Goal: Information Seeking & Learning: Check status

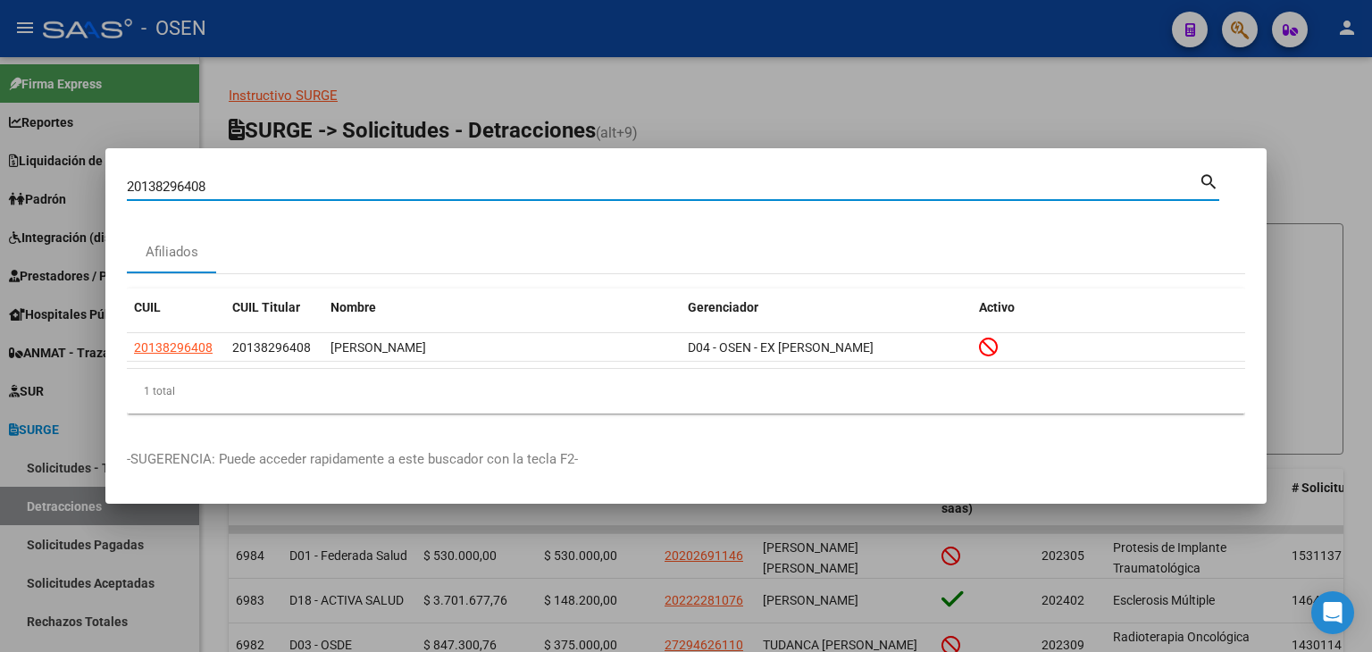
click at [124, 185] on mat-dialog-content "20138296408 Buscar (apellido, dni, cuil, [PERSON_NAME], cuit, obra social) sear…" at bounding box center [685, 299] width 1161 height 258
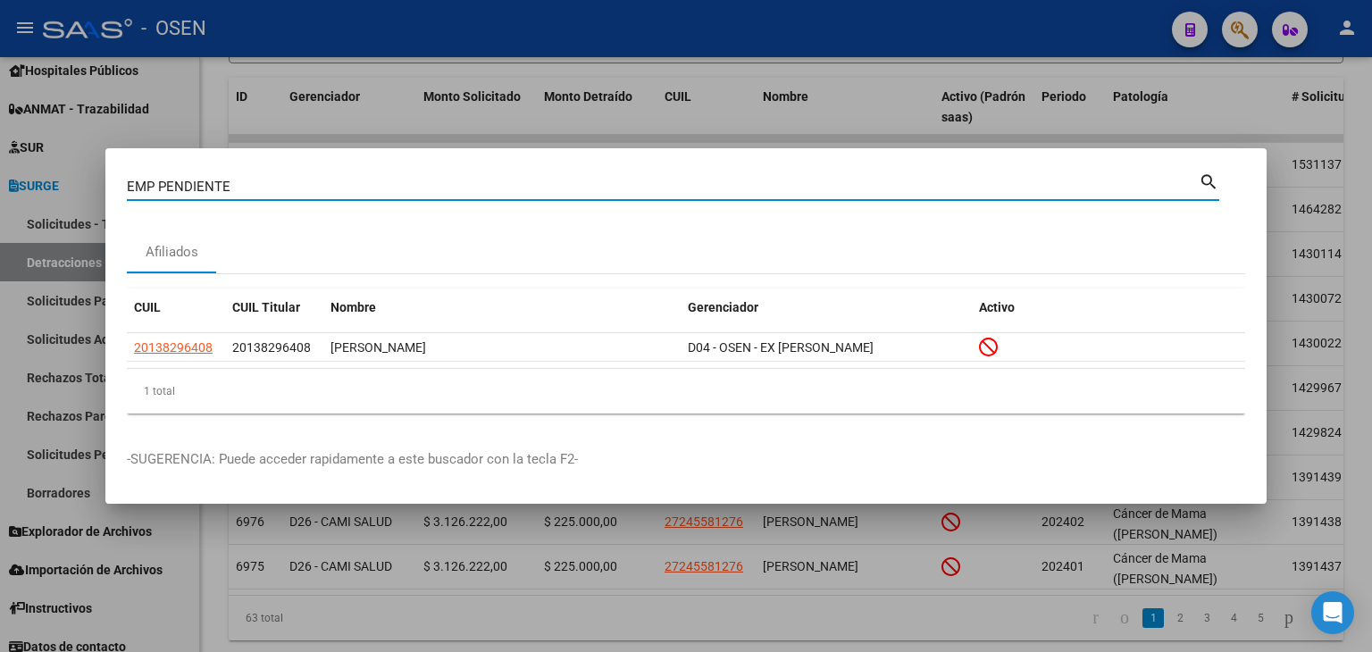
type input "EMP PENDIENTE"
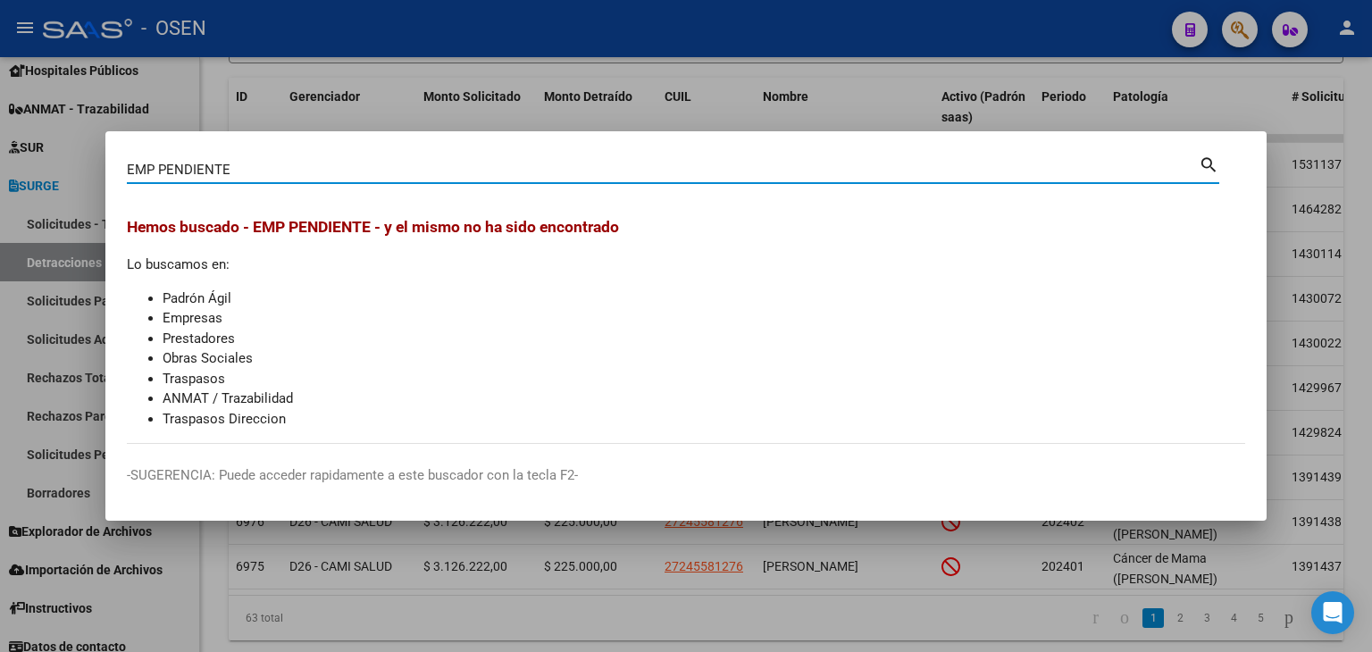
drag, startPoint x: 231, startPoint y: 175, endPoint x: 116, endPoint y: 176, distance: 115.2
click at [116, 176] on mat-dialog-content "EMP PENDIENTE Buscar (apellido, dni, cuil, nro traspaso, cuit, obra social) sea…" at bounding box center [685, 298] width 1161 height 291
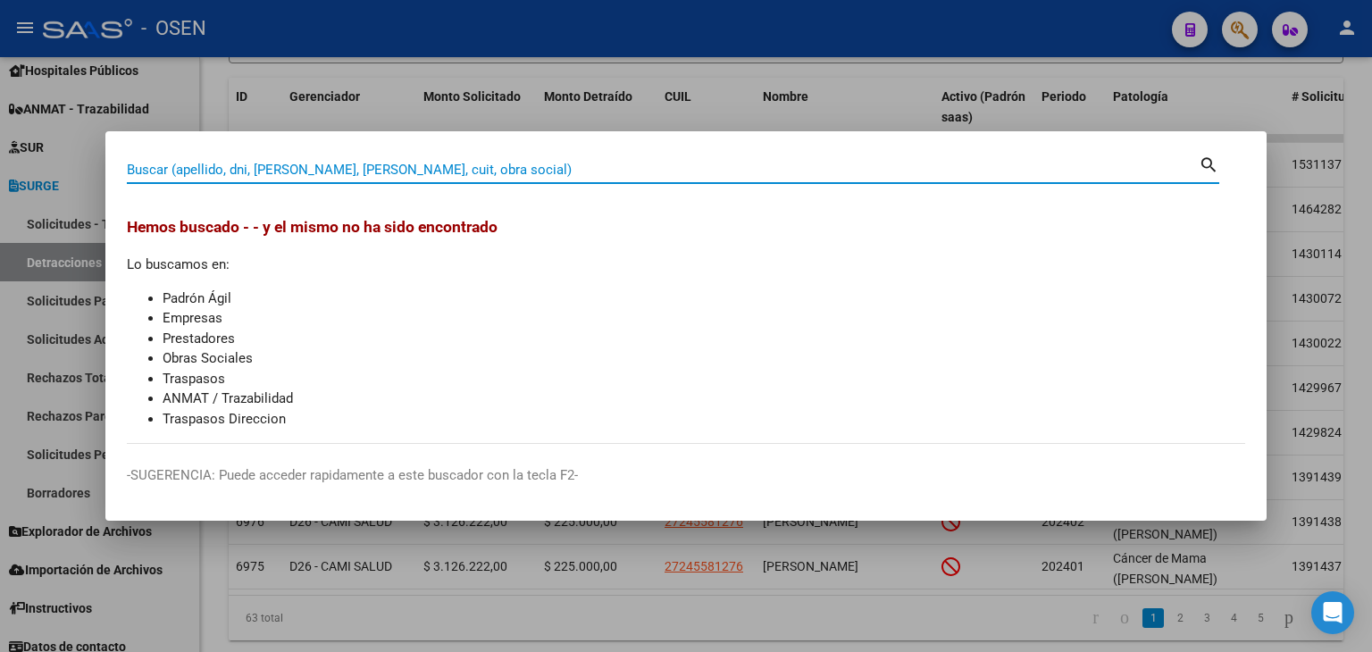
paste input "23145040884"
type input "23145040884"
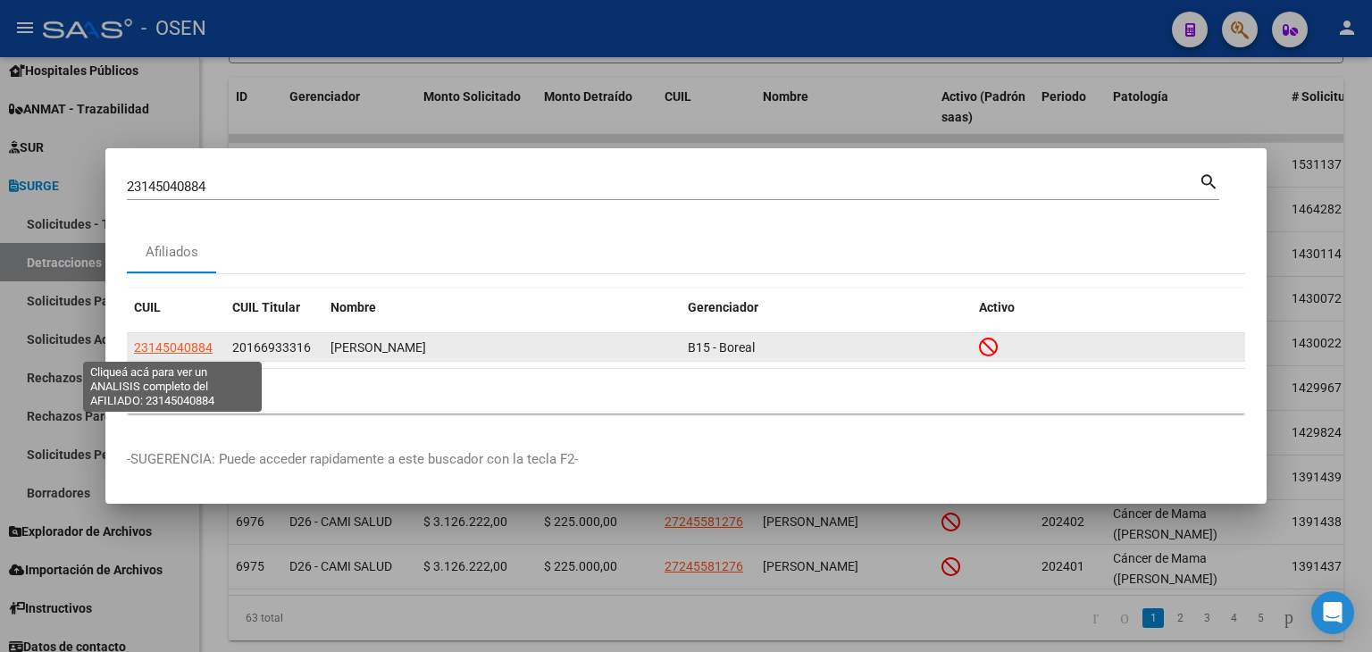
click at [186, 347] on span "23145040884" at bounding box center [173, 347] width 79 height 14
type textarea "23145040884"
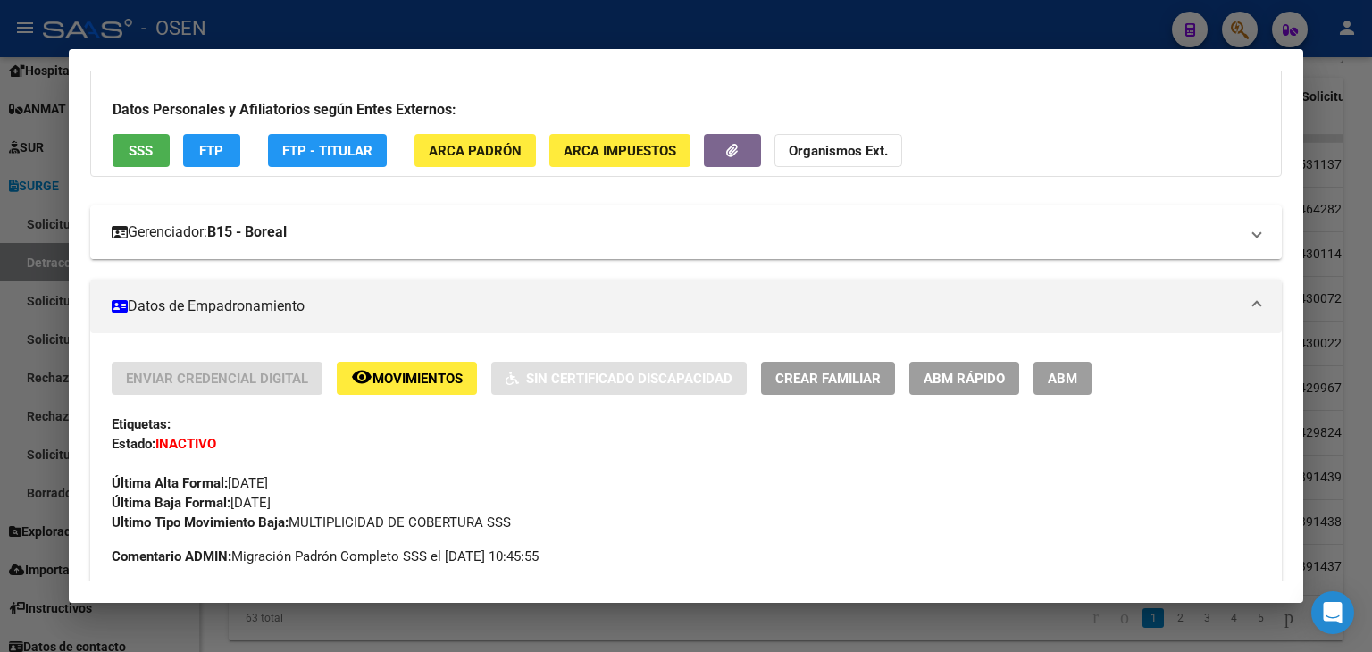
scroll to position [179, 0]
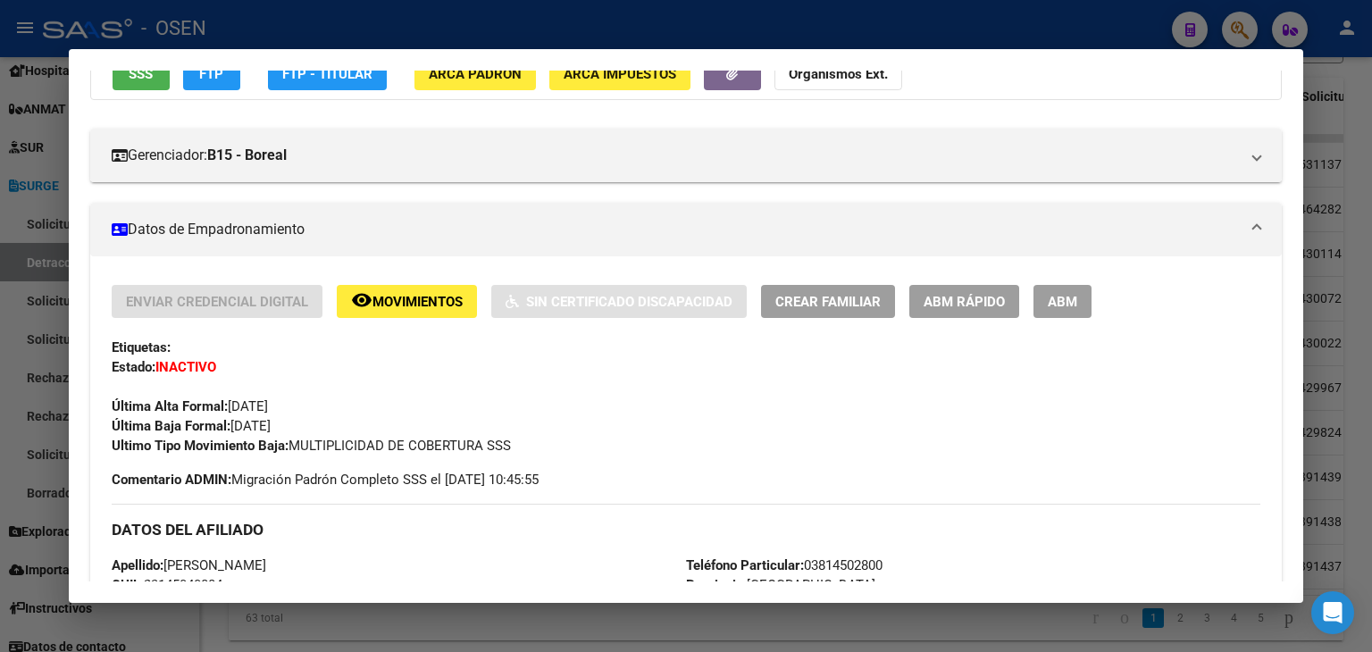
click at [869, 7] on div at bounding box center [686, 326] width 1372 height 652
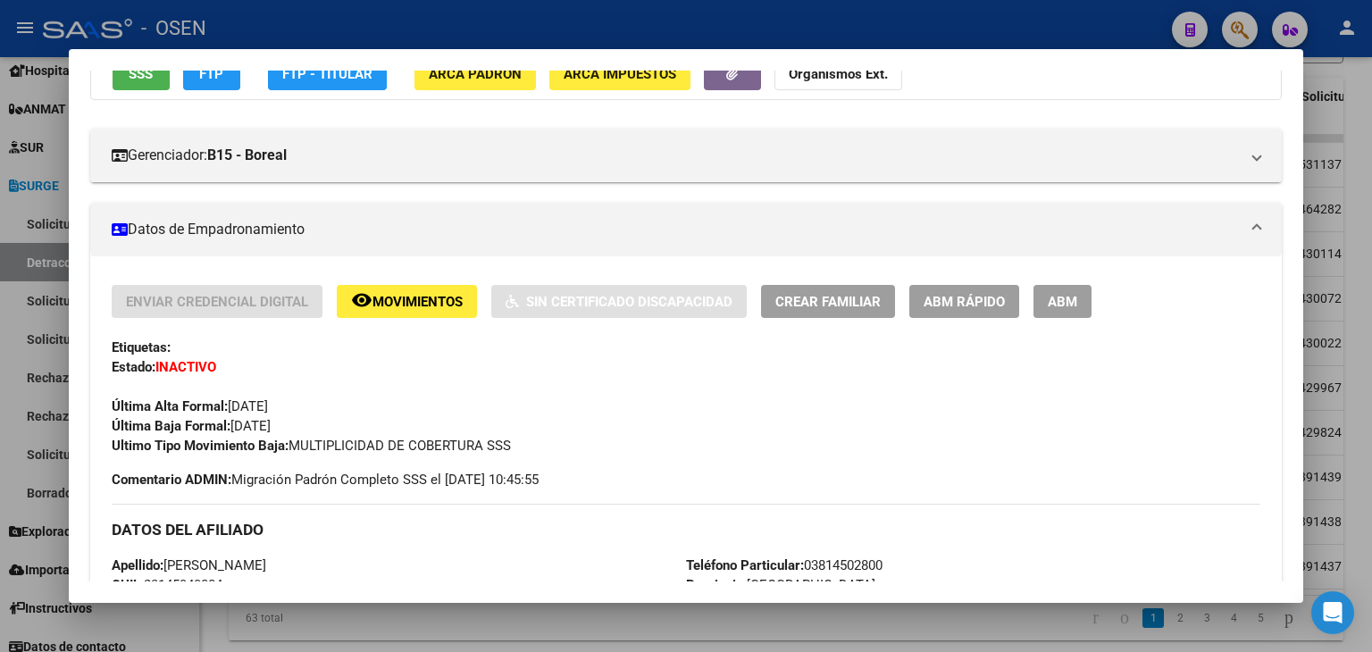
click at [867, 17] on div at bounding box center [686, 326] width 1372 height 652
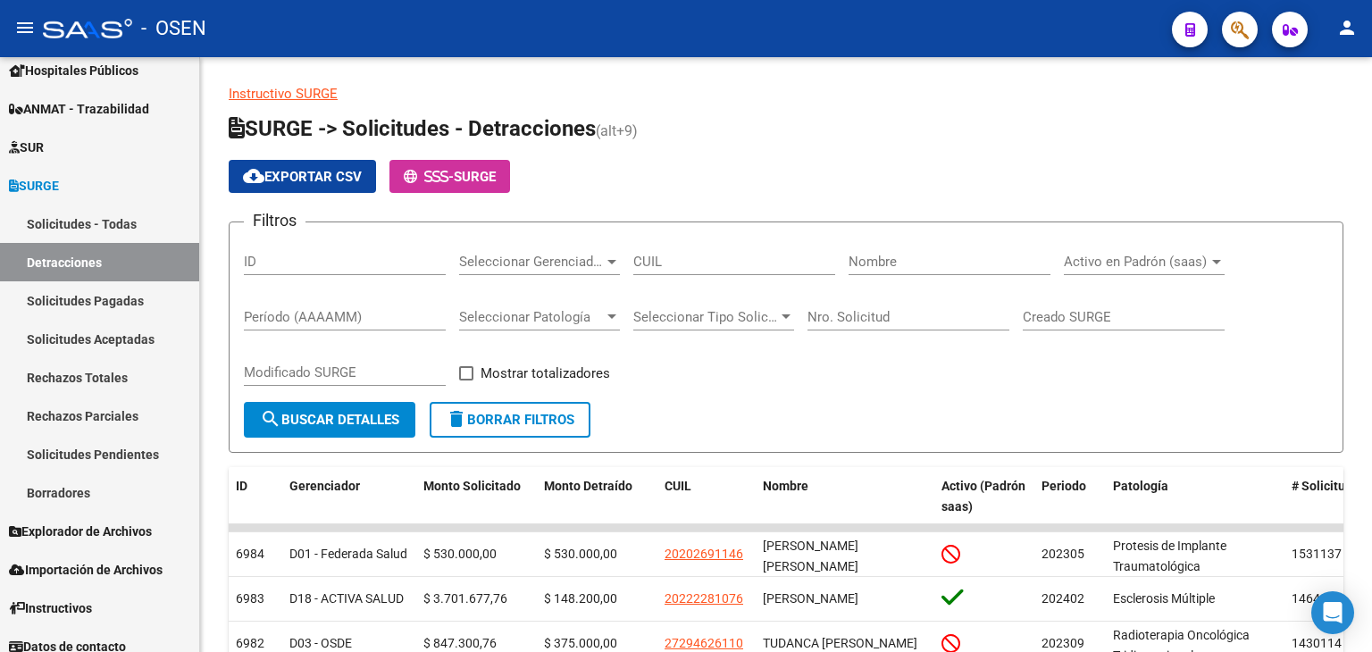
scroll to position [0, 0]
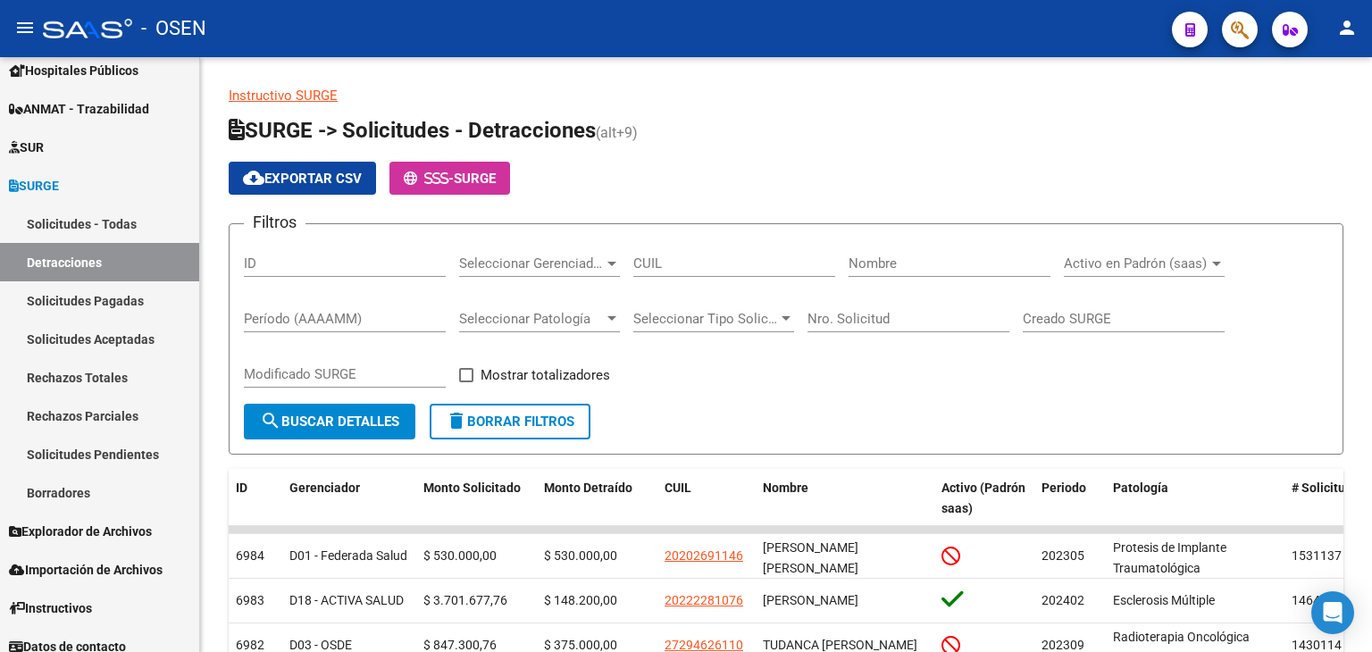
click at [1254, 23] on button "button" at bounding box center [1240, 30] width 36 height 36
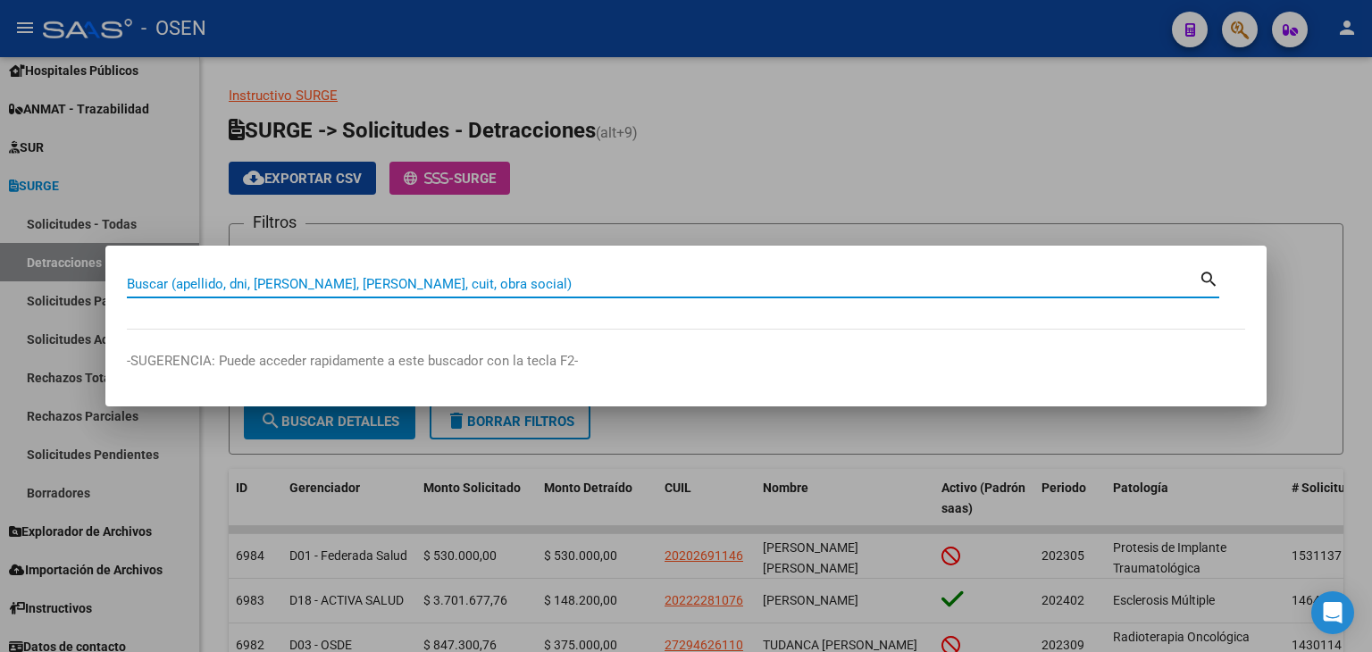
paste input "27922786270"
type input "27922786270"
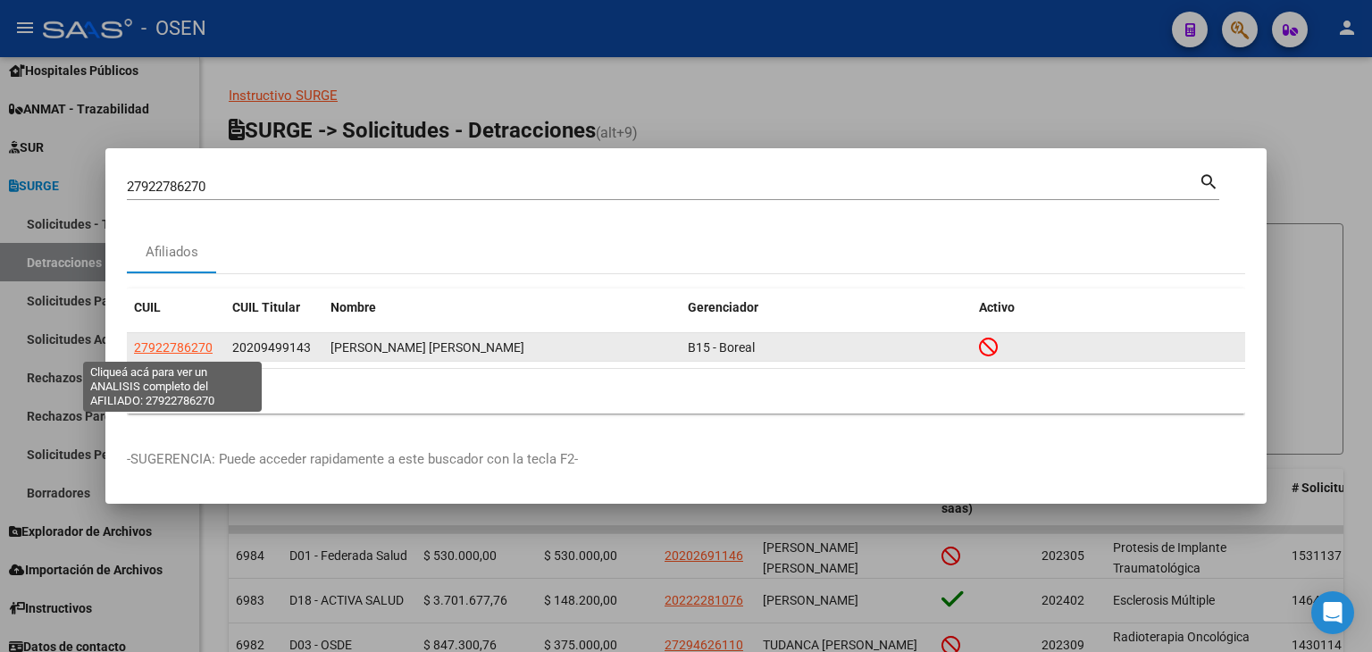
click at [199, 354] on span "27922786270" at bounding box center [173, 347] width 79 height 14
type textarea "27922786270"
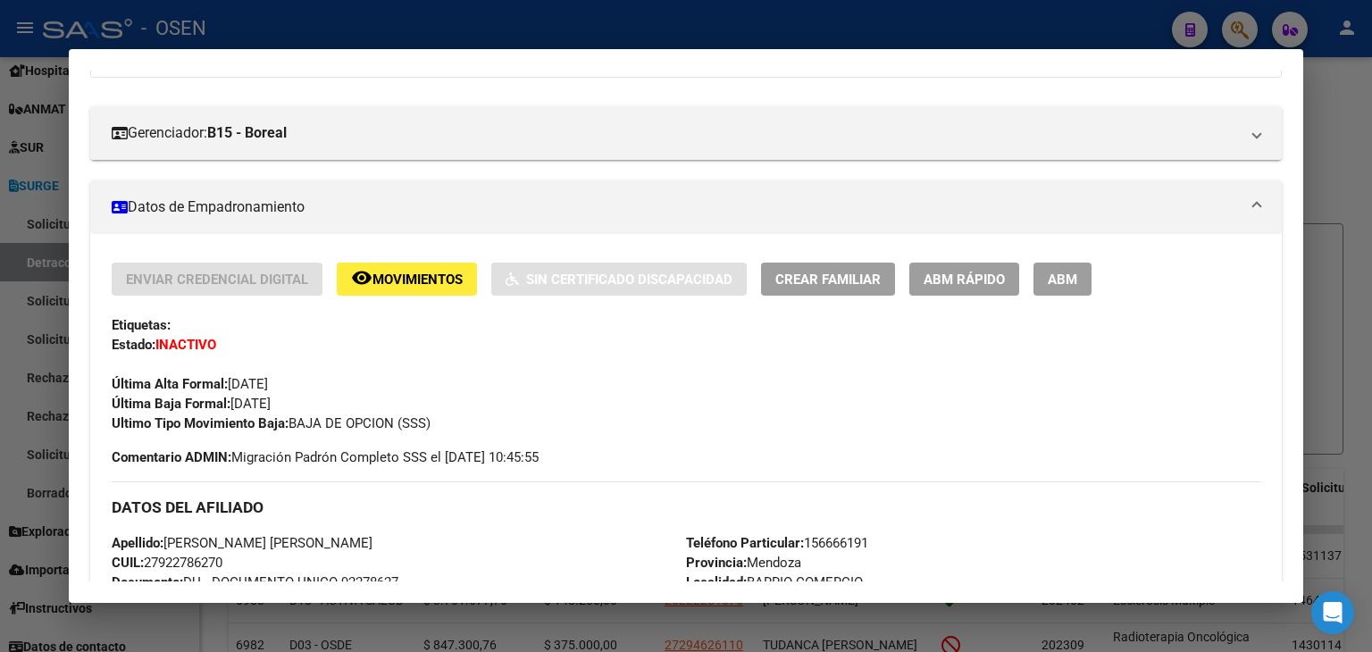
scroll to position [89, 0]
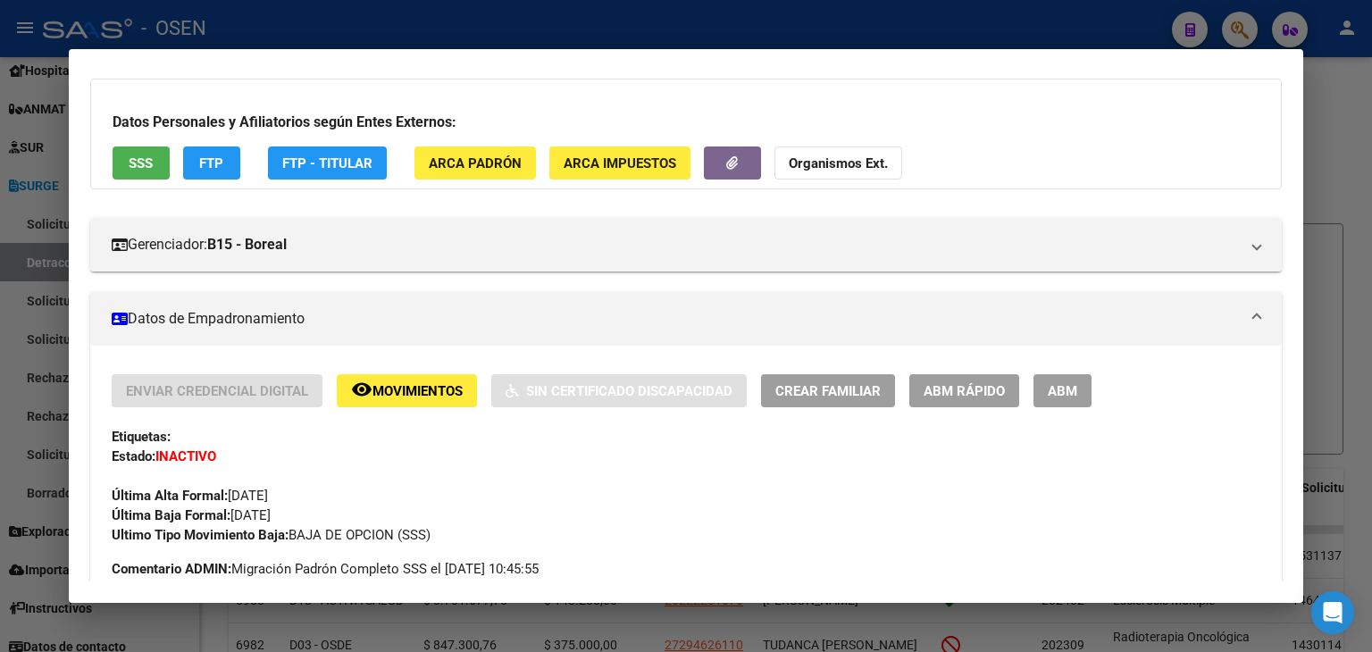
click at [135, 171] on span "SSS" at bounding box center [141, 163] width 24 height 16
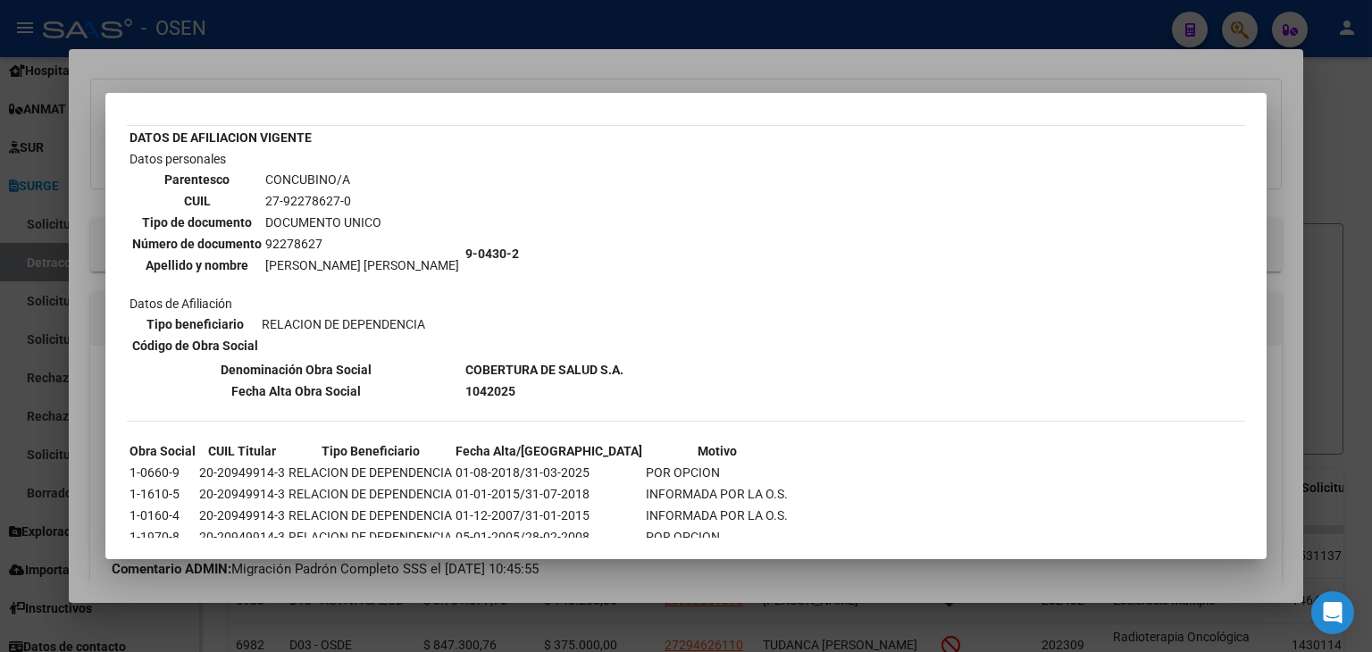
click at [267, 49] on div at bounding box center [686, 326] width 1372 height 652
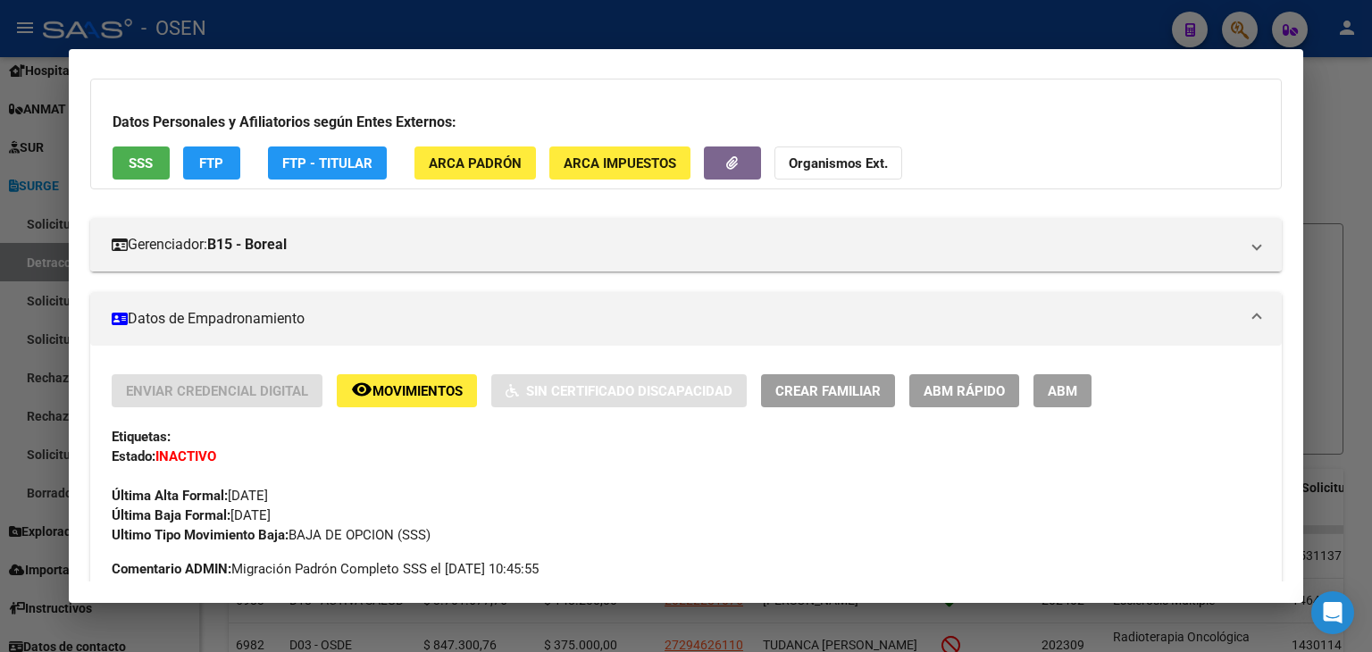
click at [271, 22] on div at bounding box center [686, 326] width 1372 height 652
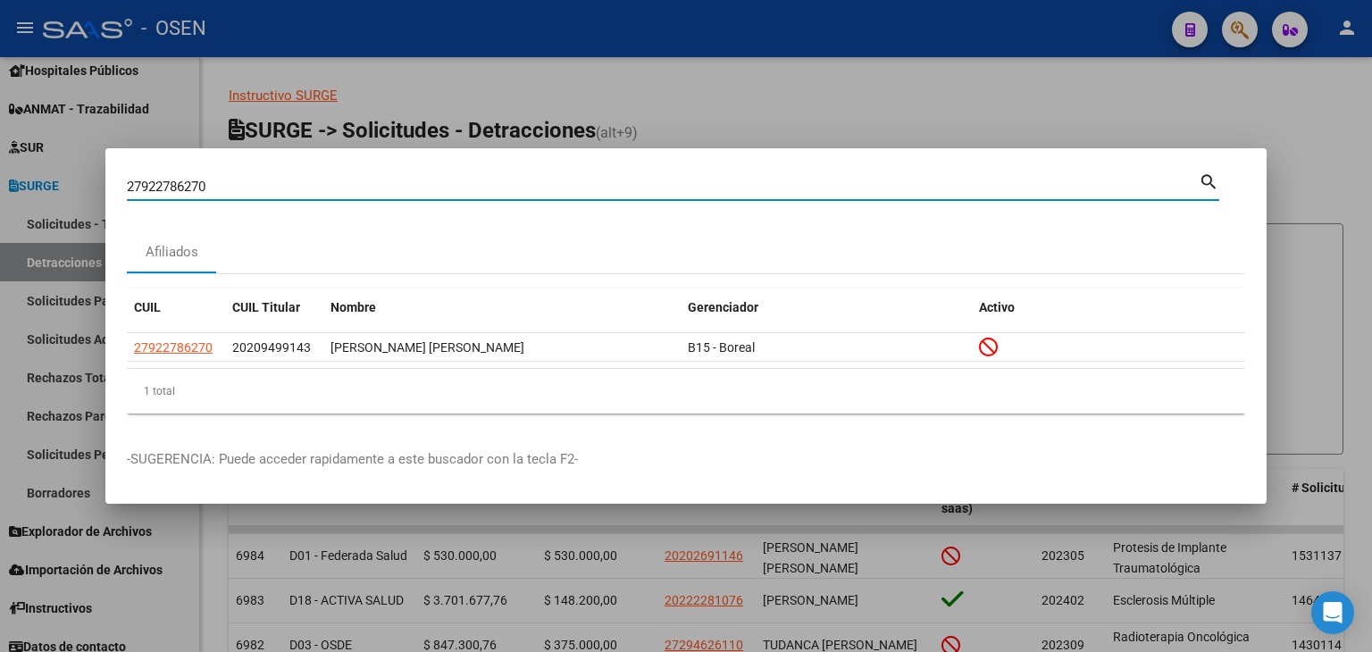
drag, startPoint x: 248, startPoint y: 189, endPoint x: 94, endPoint y: 179, distance: 154.8
click at [97, 183] on div "27922786270 Buscar (apellido, dni, cuil, nro traspaso, cuit, obra social) searc…" at bounding box center [686, 326] width 1372 height 652
paste input "27164607017"
type input "27164607017"
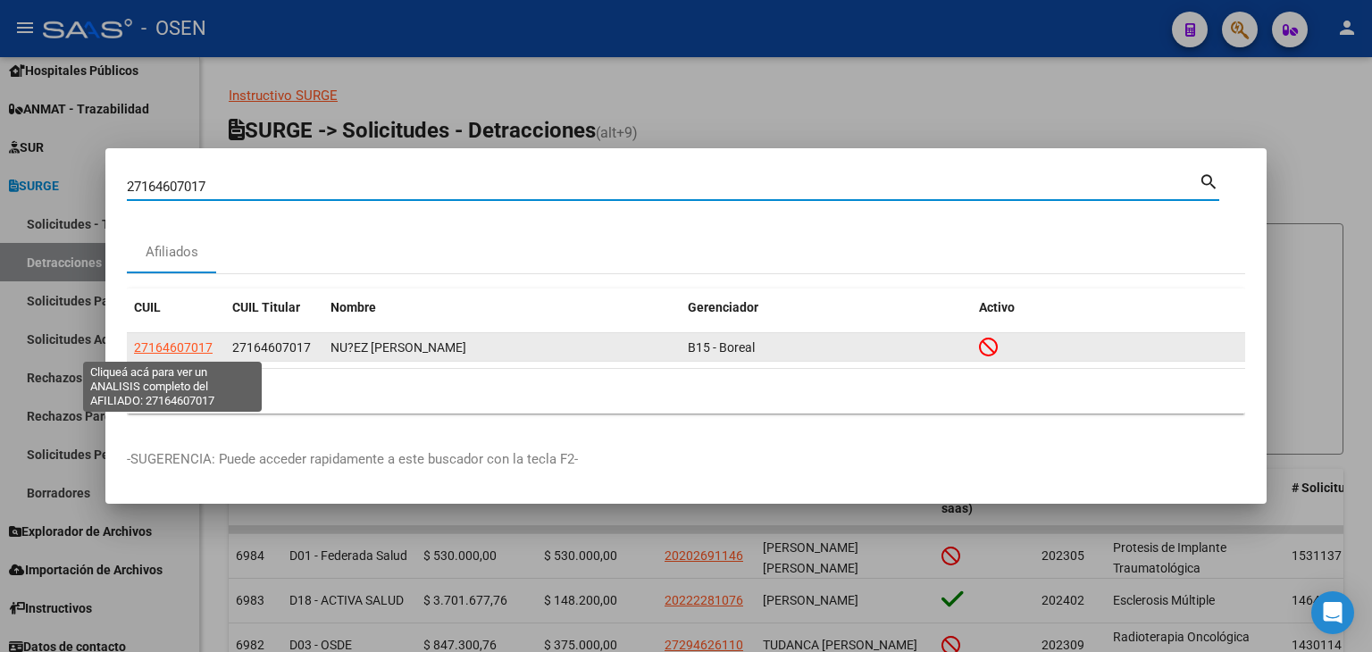
click at [161, 346] on span "27164607017" at bounding box center [173, 347] width 79 height 14
type textarea "27164607017"
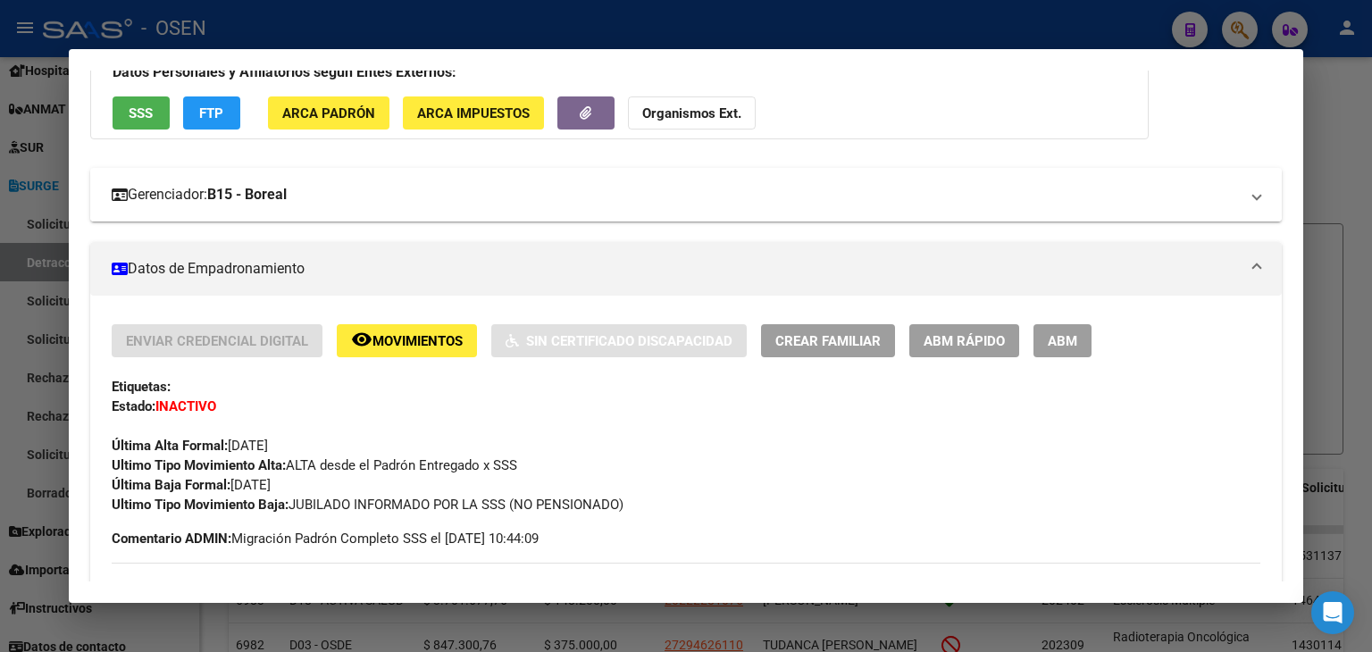
scroll to position [268, 0]
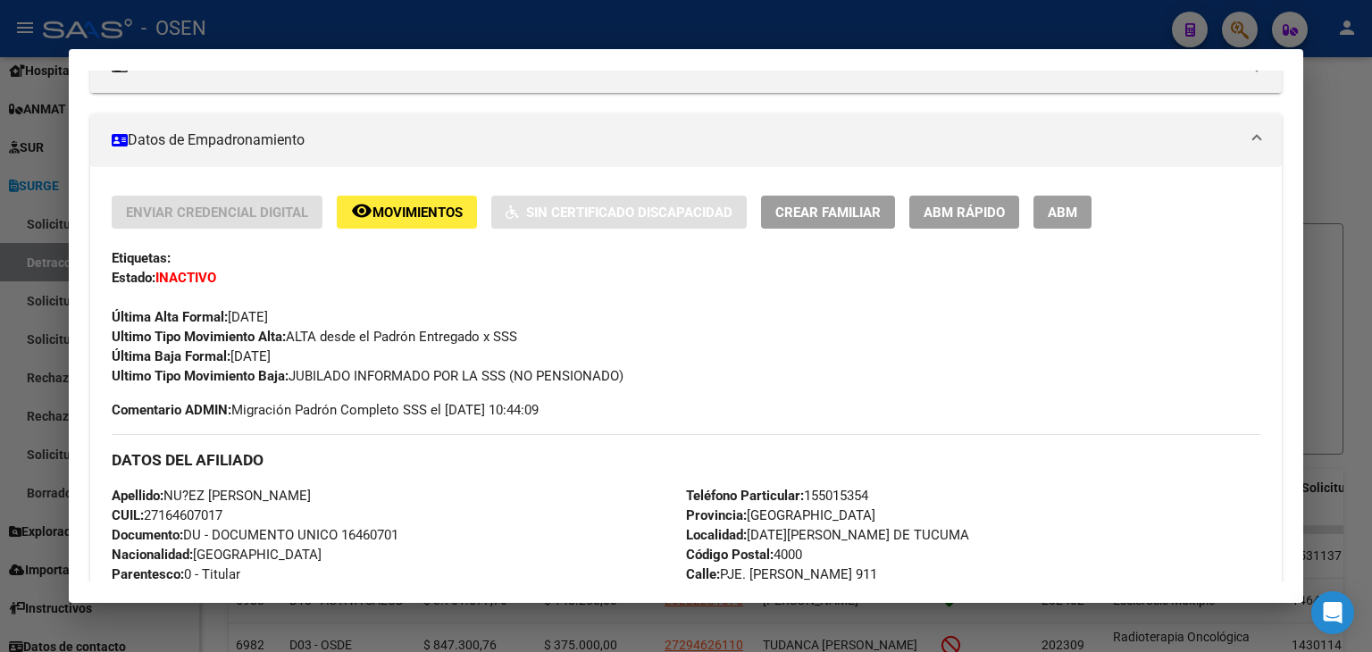
click at [237, 21] on div at bounding box center [686, 326] width 1372 height 652
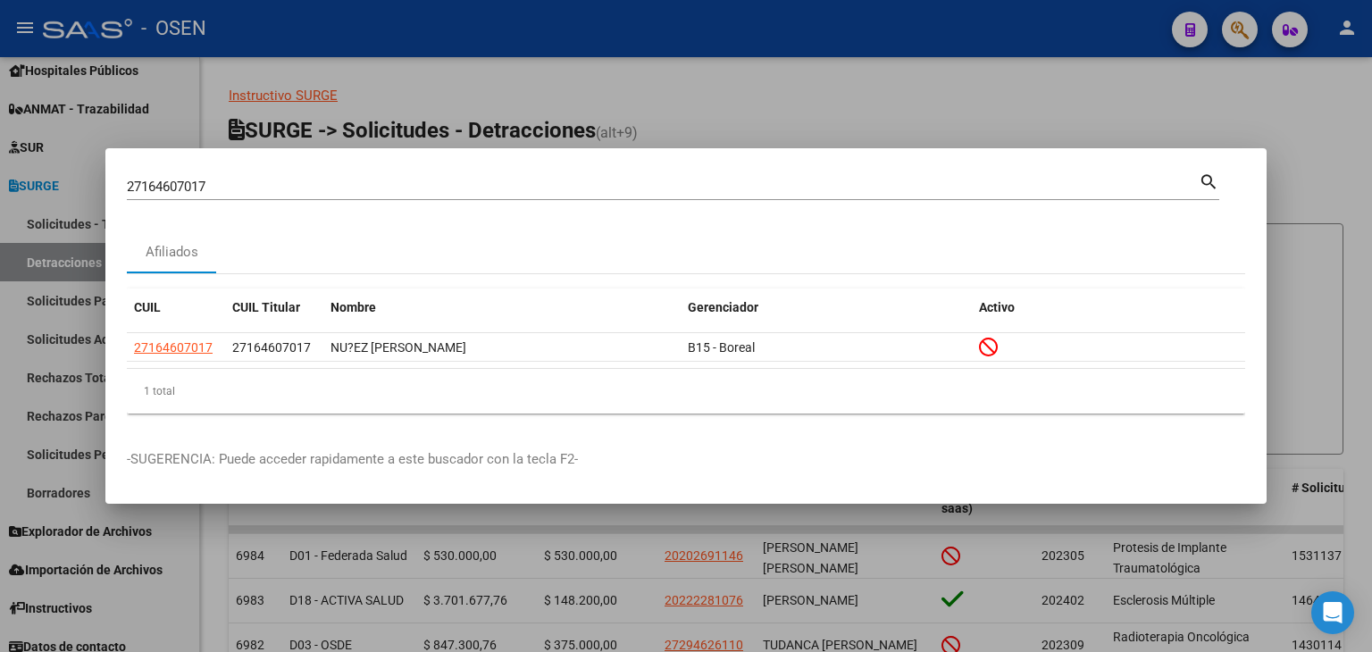
drag, startPoint x: 229, startPoint y: 179, endPoint x: 118, endPoint y: 187, distance: 111.0
click at [120, 184] on mat-dialog-content "27164607017 Buscar (apellido, dni, cuil, nro traspaso, cuit, obra social) searc…" at bounding box center [685, 299] width 1161 height 258
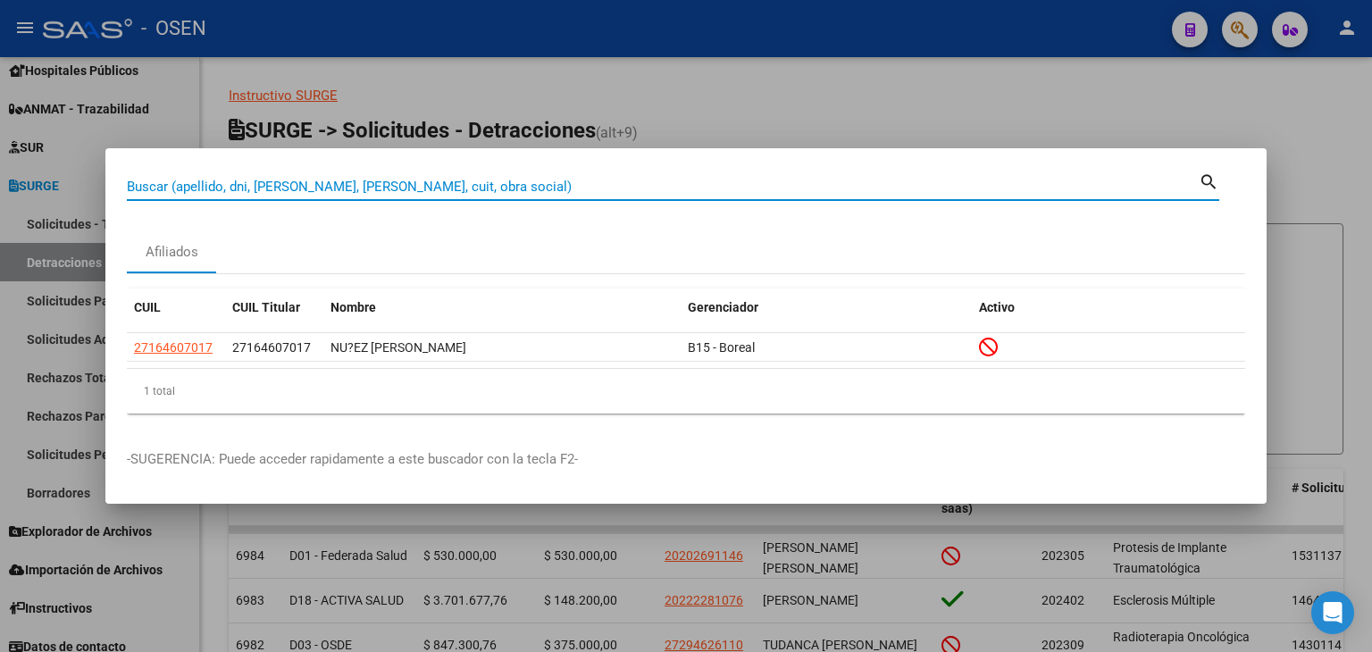
paste input "31358969"
type input "31358969"
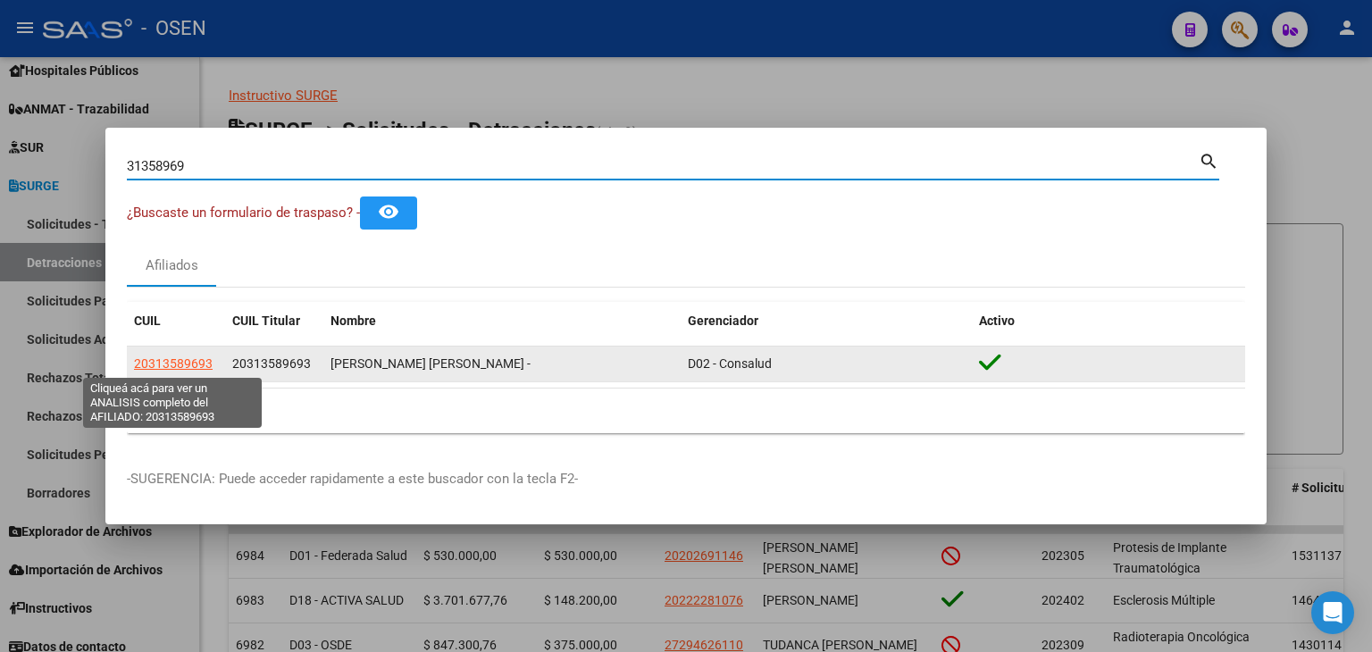
click at [166, 365] on span "20313589693" at bounding box center [173, 363] width 79 height 14
type textarea "20313589693"
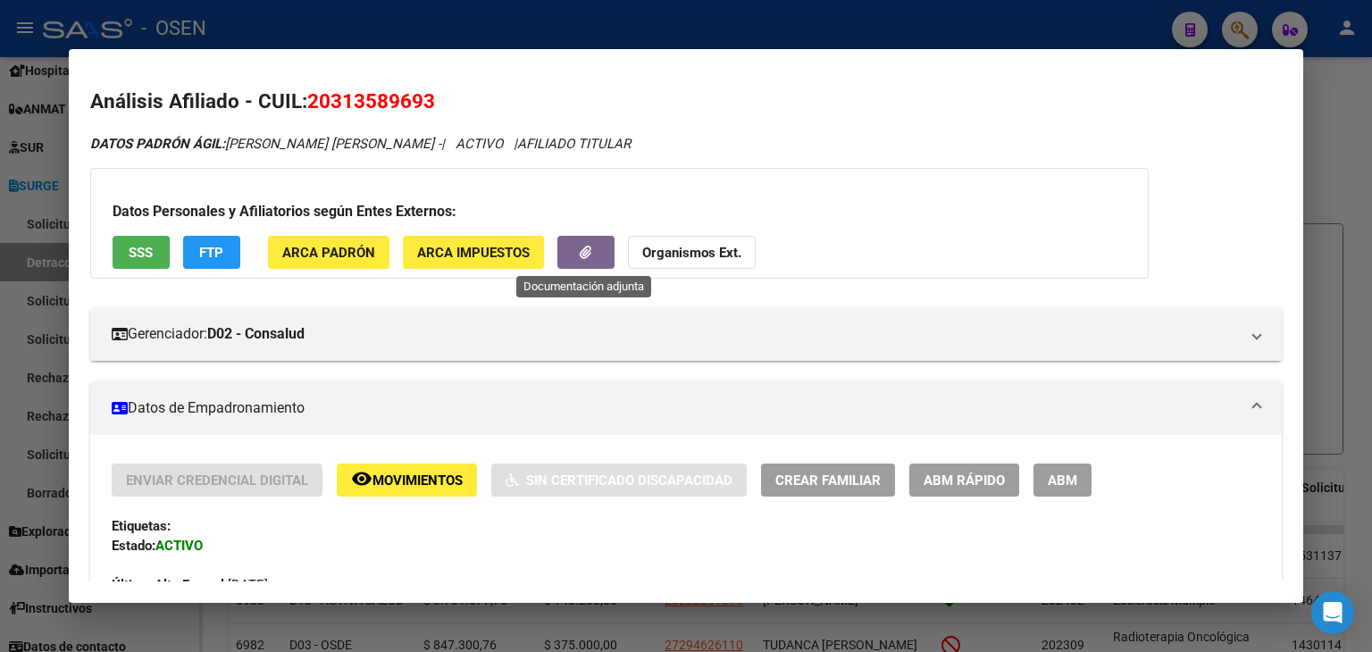
click at [591, 247] on button "button" at bounding box center [585, 252] width 57 height 33
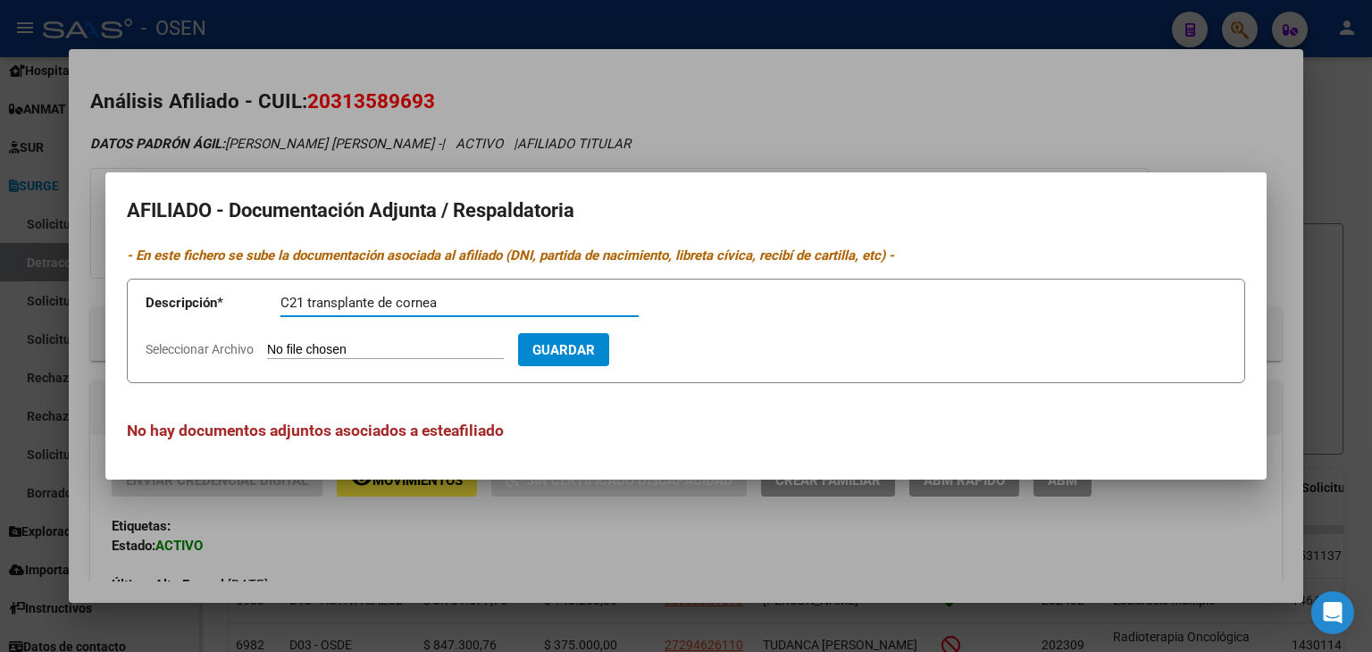
type input "C21 transplante de cornea"
click at [267, 342] on input "Seleccionar Archivo" at bounding box center [385, 350] width 237 height 17
type input "C:\fakepath\20250819132344221.pdf"
click at [698, 355] on span "Guardar" at bounding box center [667, 350] width 63 height 16
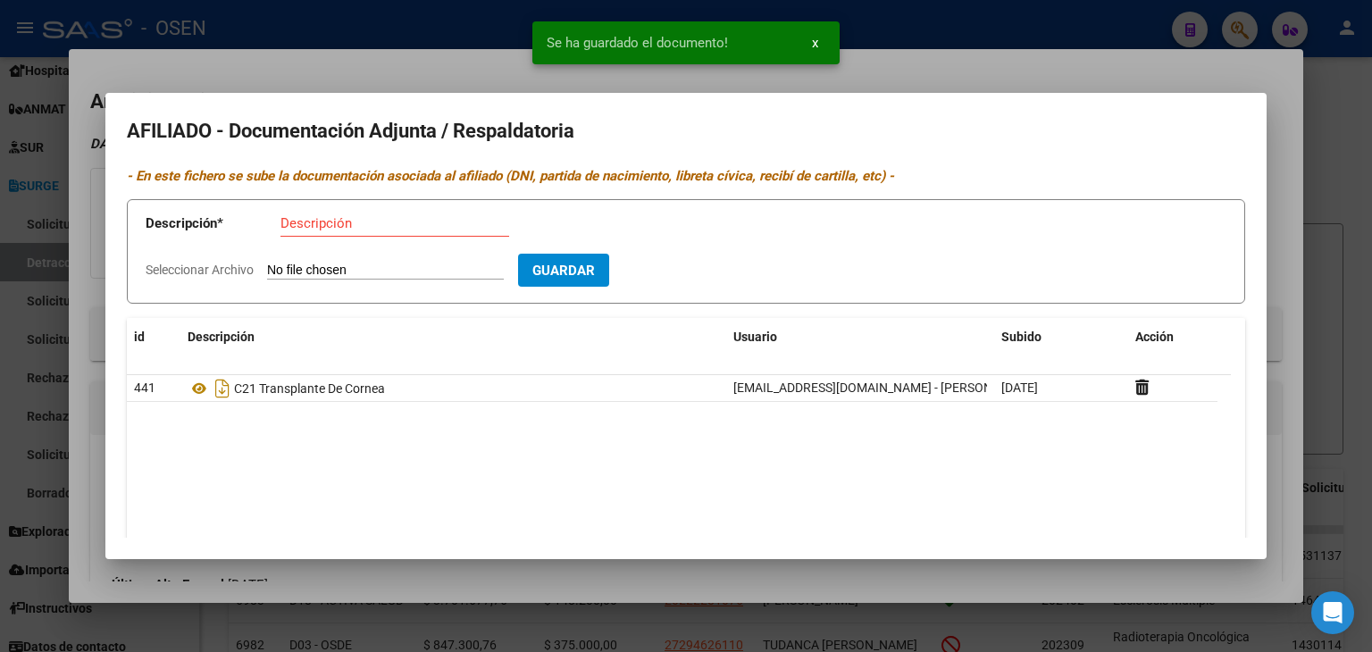
click at [1343, 92] on div at bounding box center [686, 326] width 1372 height 652
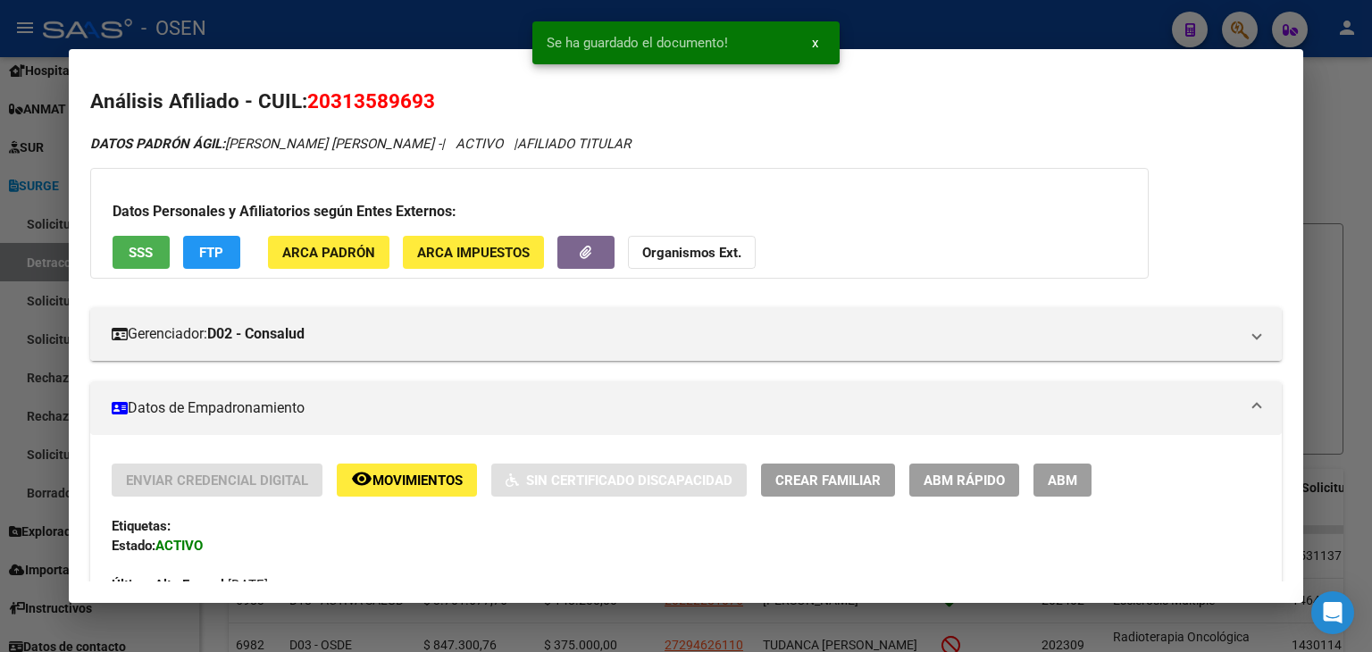
click at [1031, 26] on div at bounding box center [686, 326] width 1372 height 652
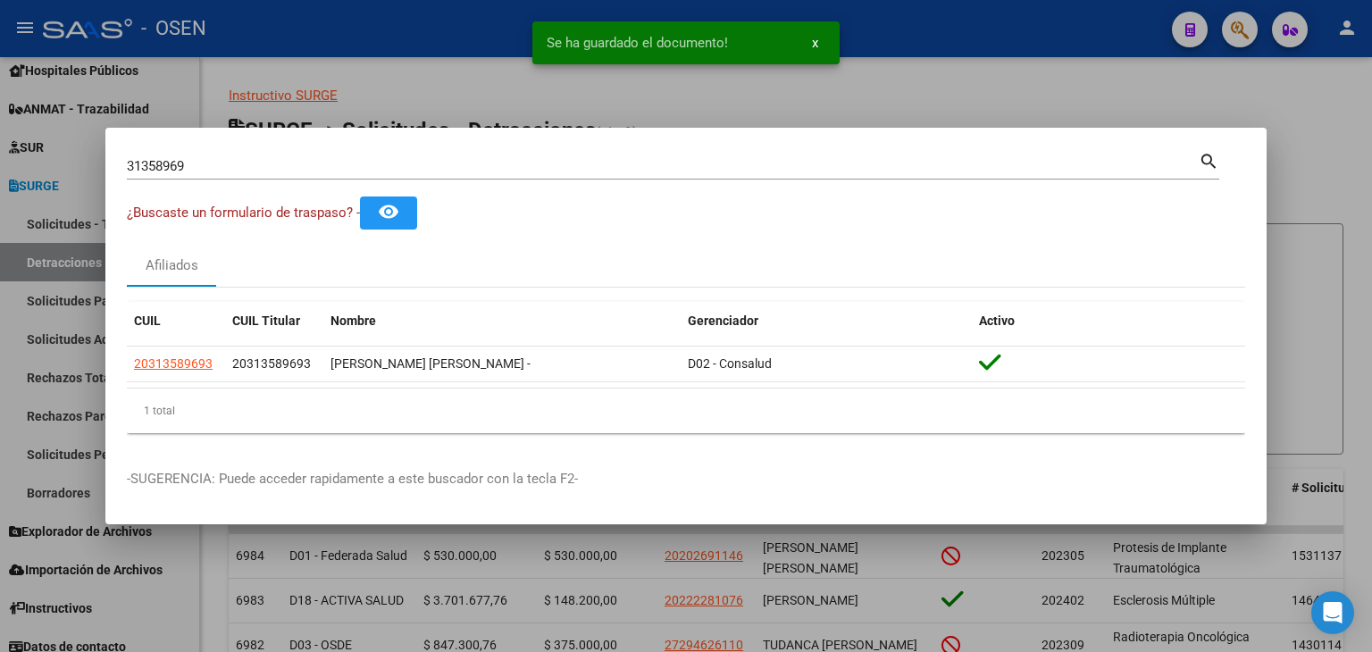
click at [1334, 163] on div at bounding box center [686, 326] width 1372 height 652
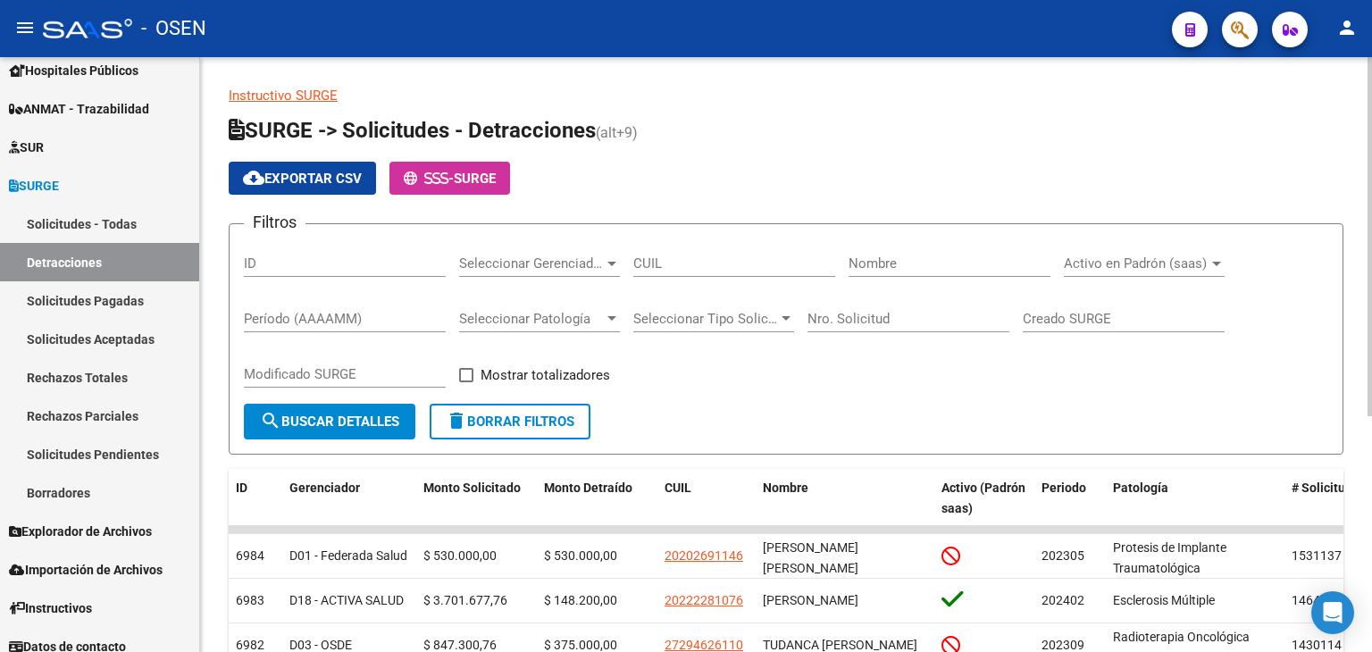
click at [873, 96] on p "Instructivo SURGE" at bounding box center [786, 96] width 1114 height 20
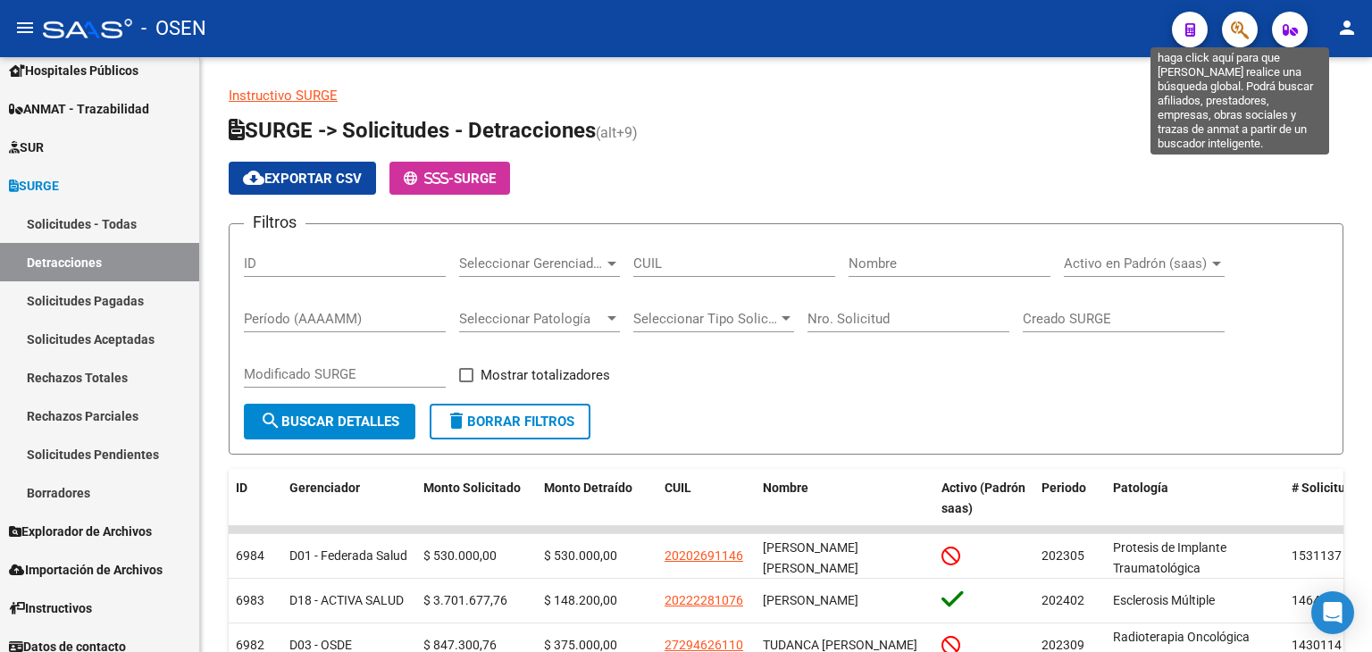
click at [1235, 26] on icon "button" at bounding box center [1240, 30] width 18 height 21
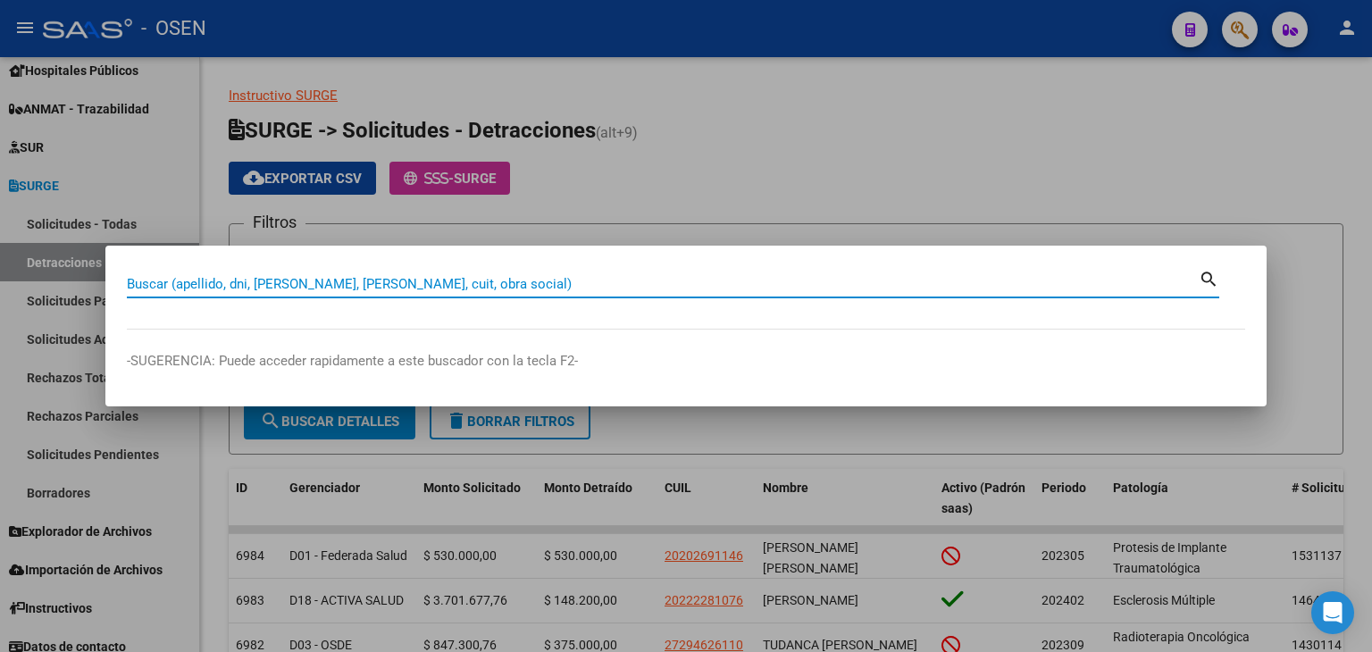
paste input "27558738710"
type input "27558738710"
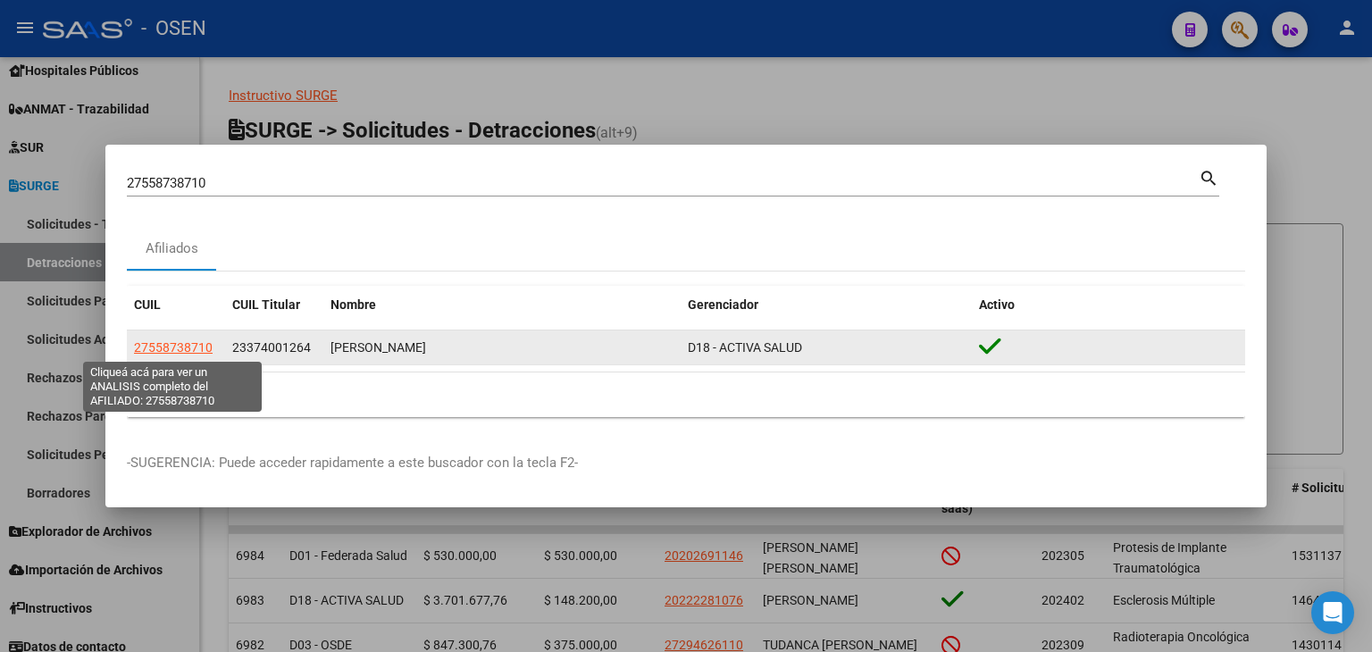
click at [179, 347] on span "27558738710" at bounding box center [173, 347] width 79 height 14
type textarea "27558738710"
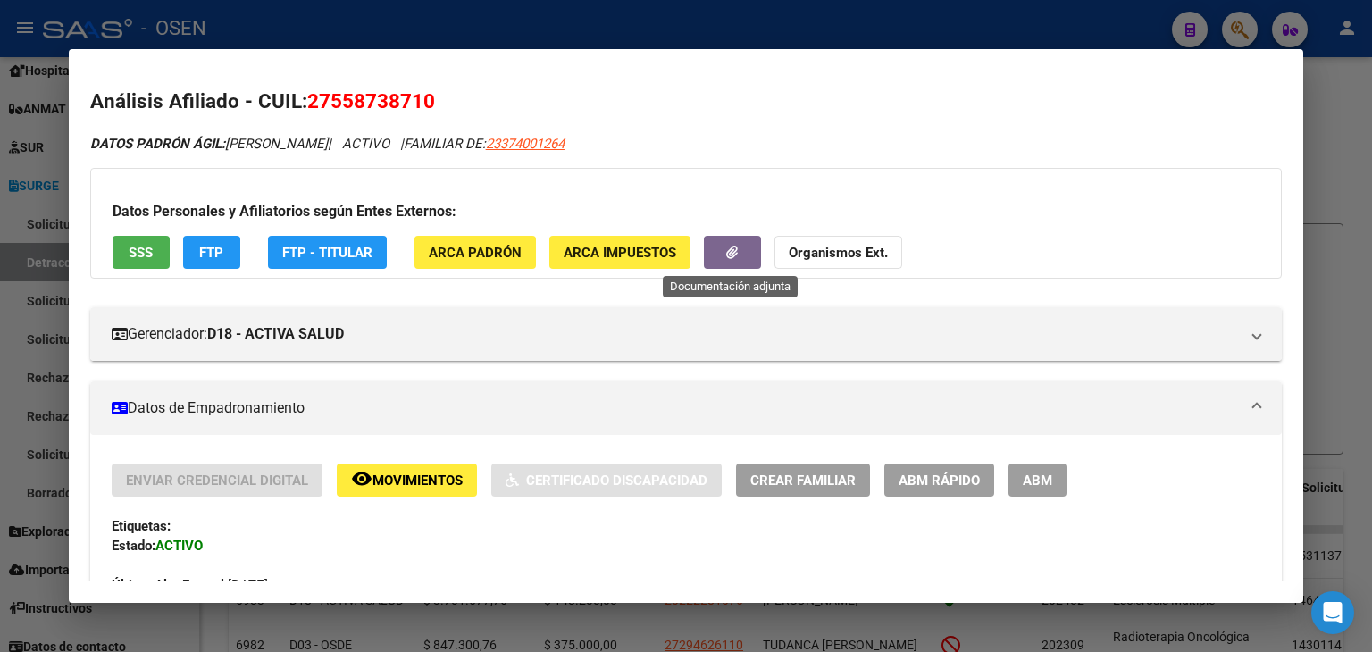
click at [735, 246] on icon "button" at bounding box center [732, 252] width 12 height 13
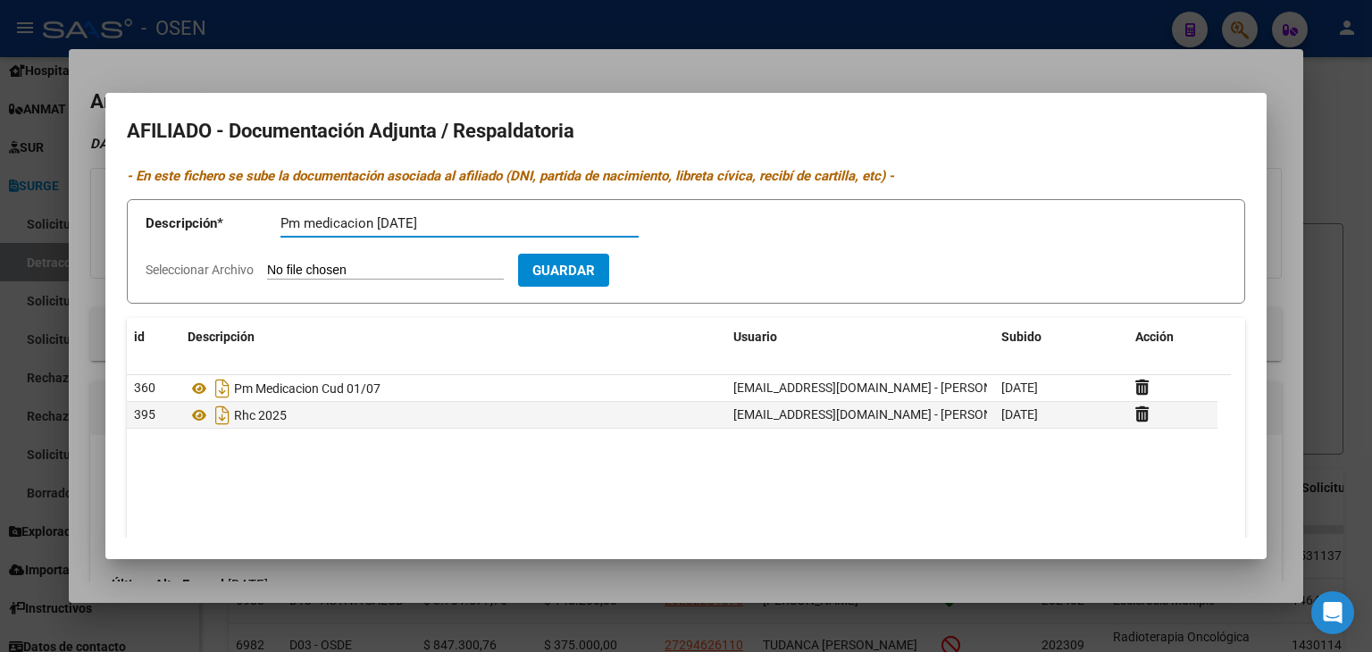
type input "Pm medicacion [DATE]"
click at [415, 267] on input "Seleccionar Archivo" at bounding box center [385, 271] width 237 height 17
type input "C:\fakepath\1000153506.jpg"
click at [697, 280] on button "Guardar" at bounding box center [667, 270] width 91 height 33
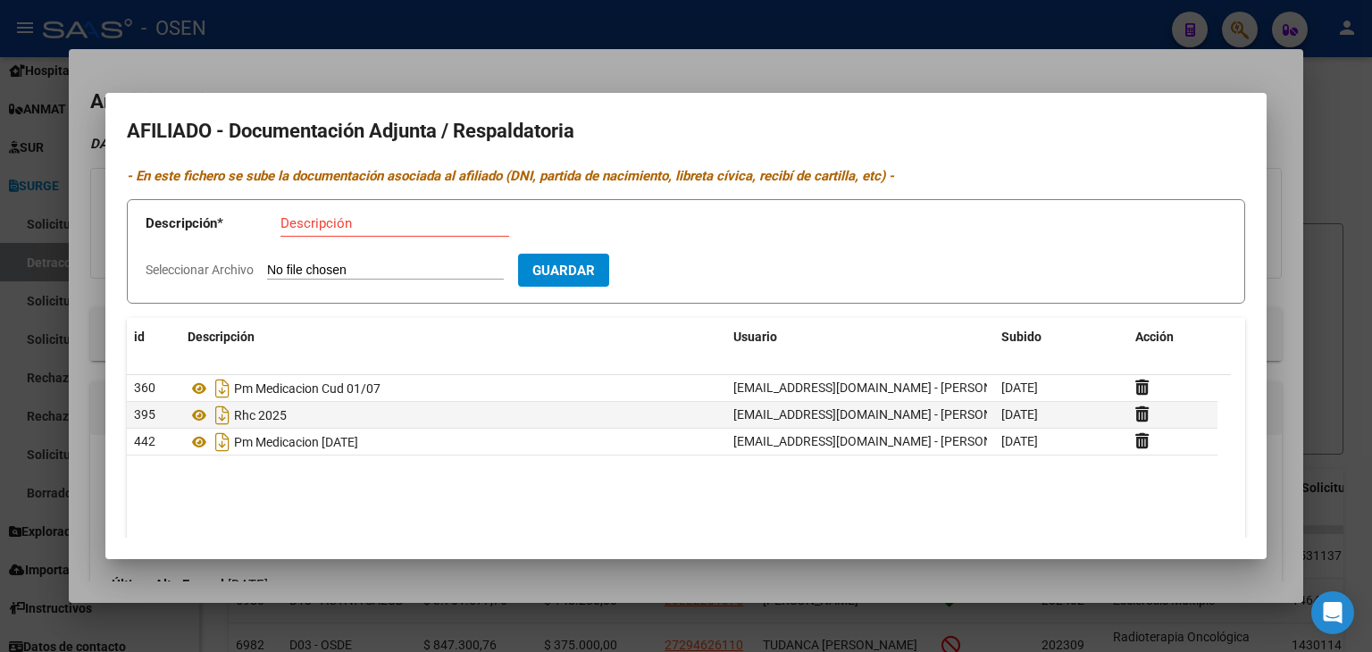
click at [330, 234] on div "Descripción" at bounding box center [394, 223] width 229 height 27
type input "estudios por medicacion"
click at [267, 263] on input "Seleccionar Archivo" at bounding box center [385, 271] width 237 height 17
type input "C:\fakepath\ordenaretirar.zip"
drag, startPoint x: 687, startPoint y: 283, endPoint x: 689, endPoint y: 272, distance: 11.0
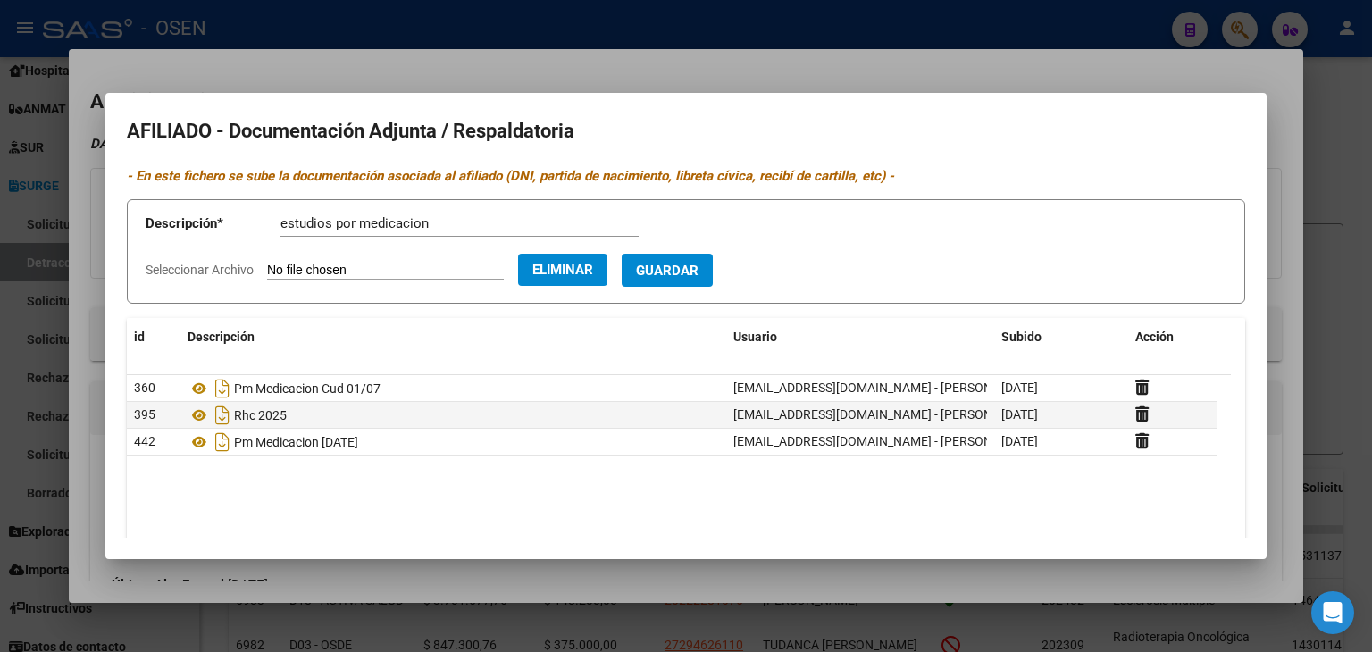
click at [687, 281] on button "Guardar" at bounding box center [667, 270] width 91 height 33
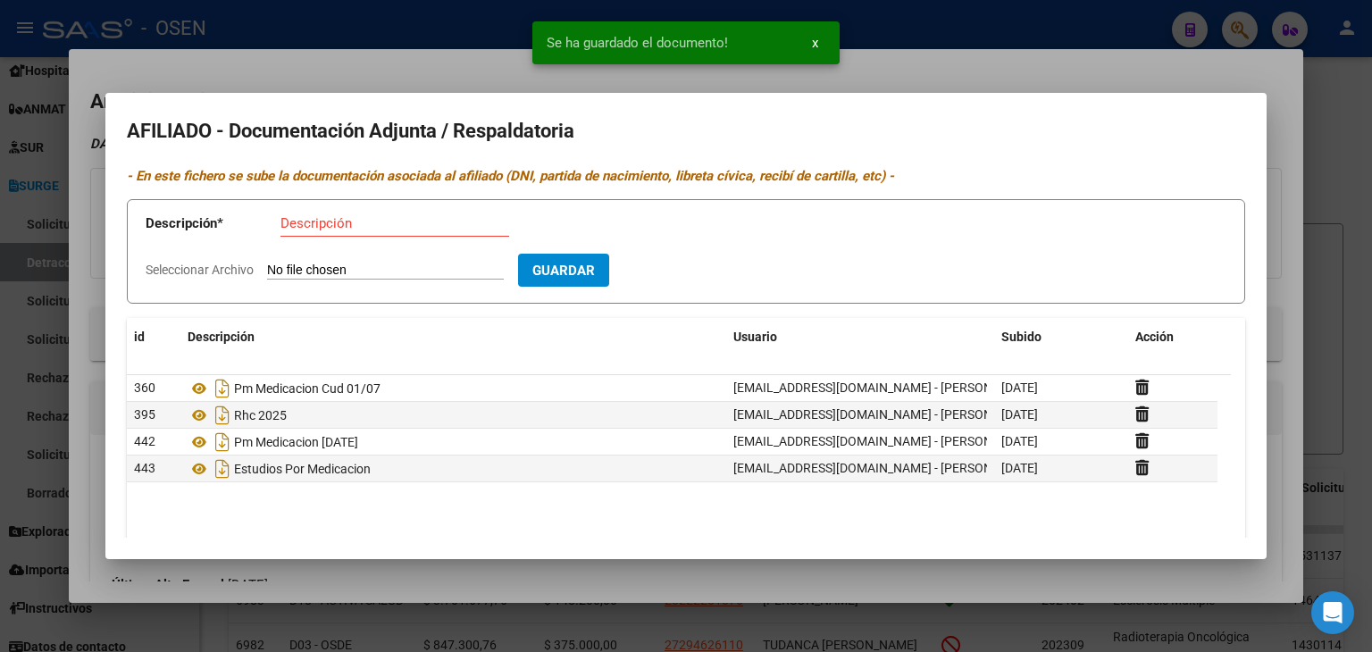
click at [996, 26] on div at bounding box center [686, 326] width 1372 height 652
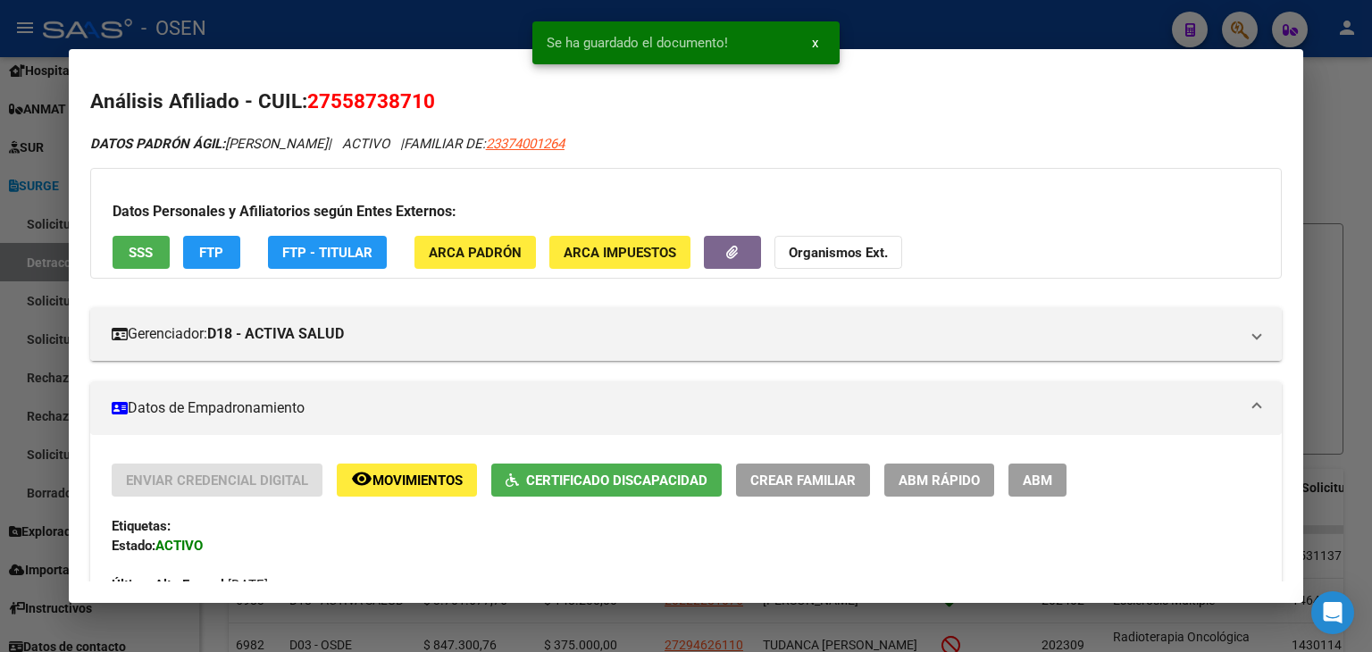
click at [961, 22] on div at bounding box center [686, 326] width 1372 height 652
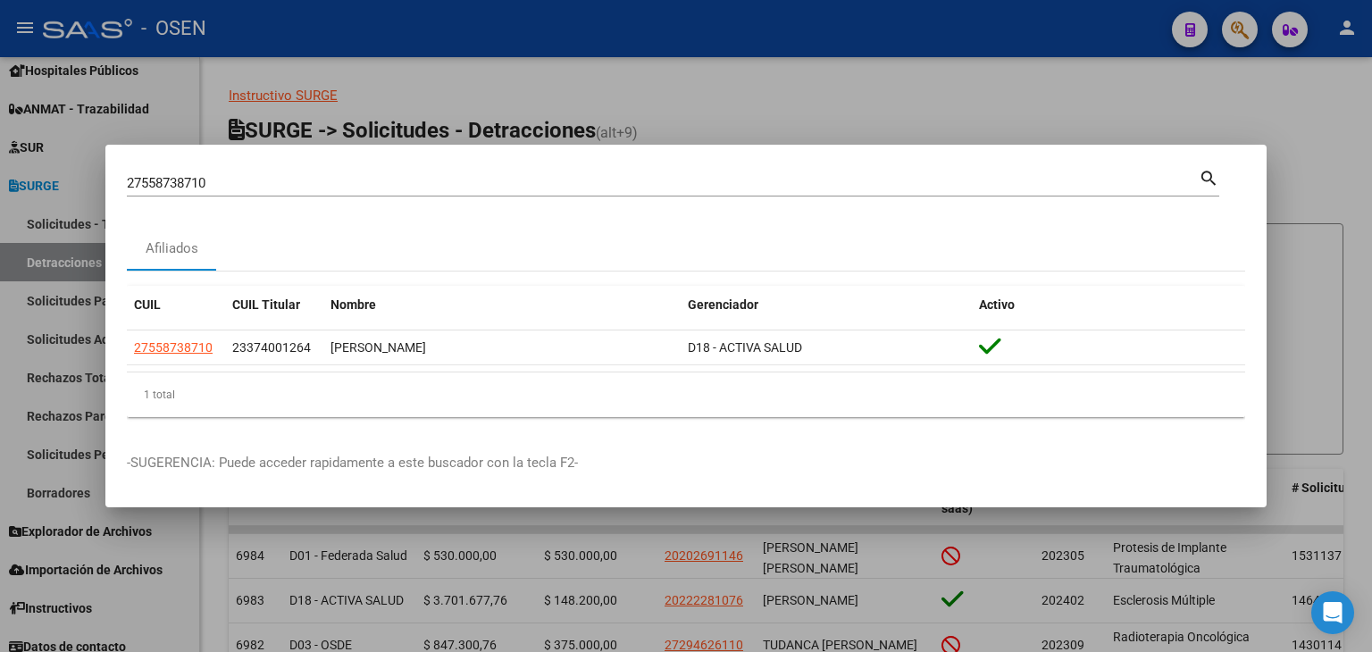
click at [782, 102] on div at bounding box center [686, 326] width 1372 height 652
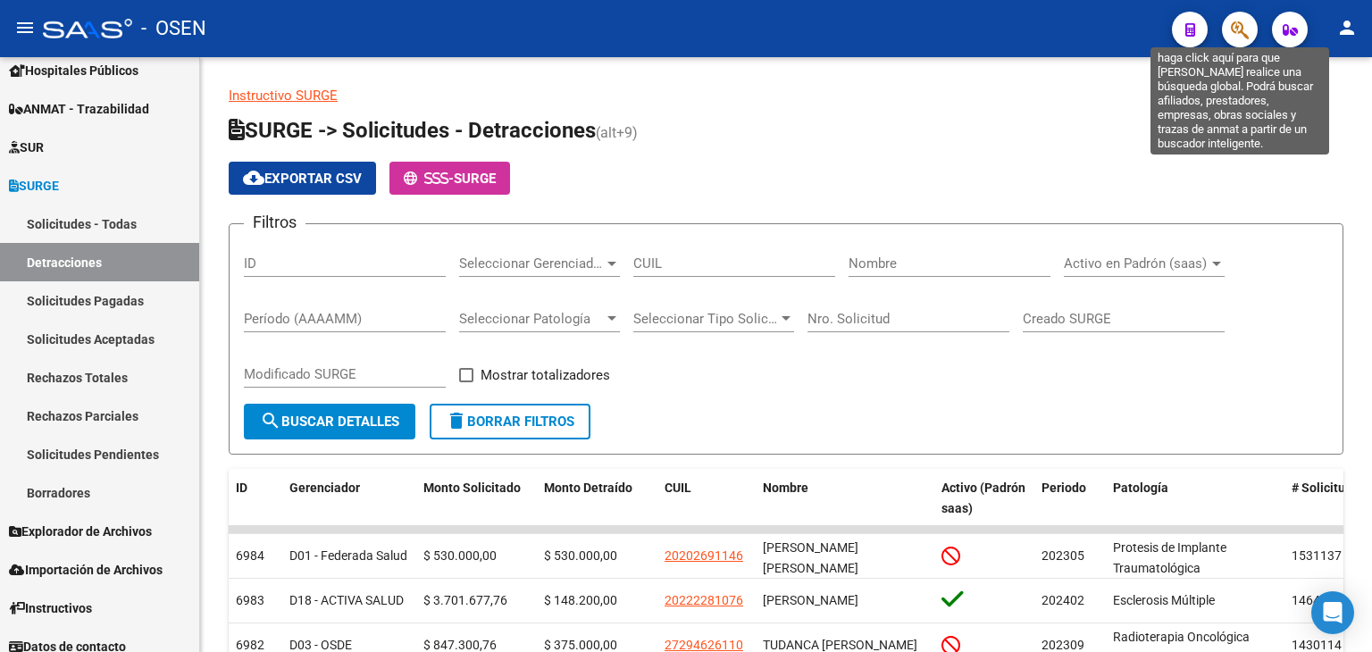
click at [1241, 31] on icon "button" at bounding box center [1240, 30] width 18 height 21
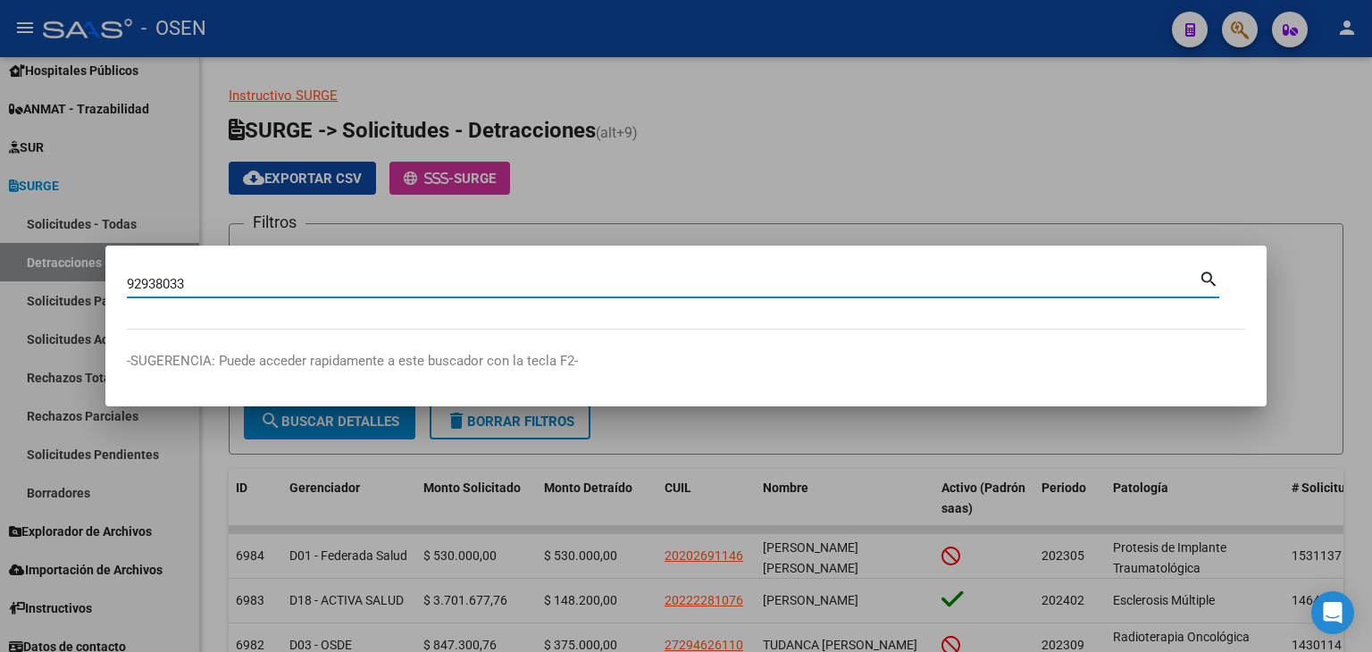
type input "92938033"
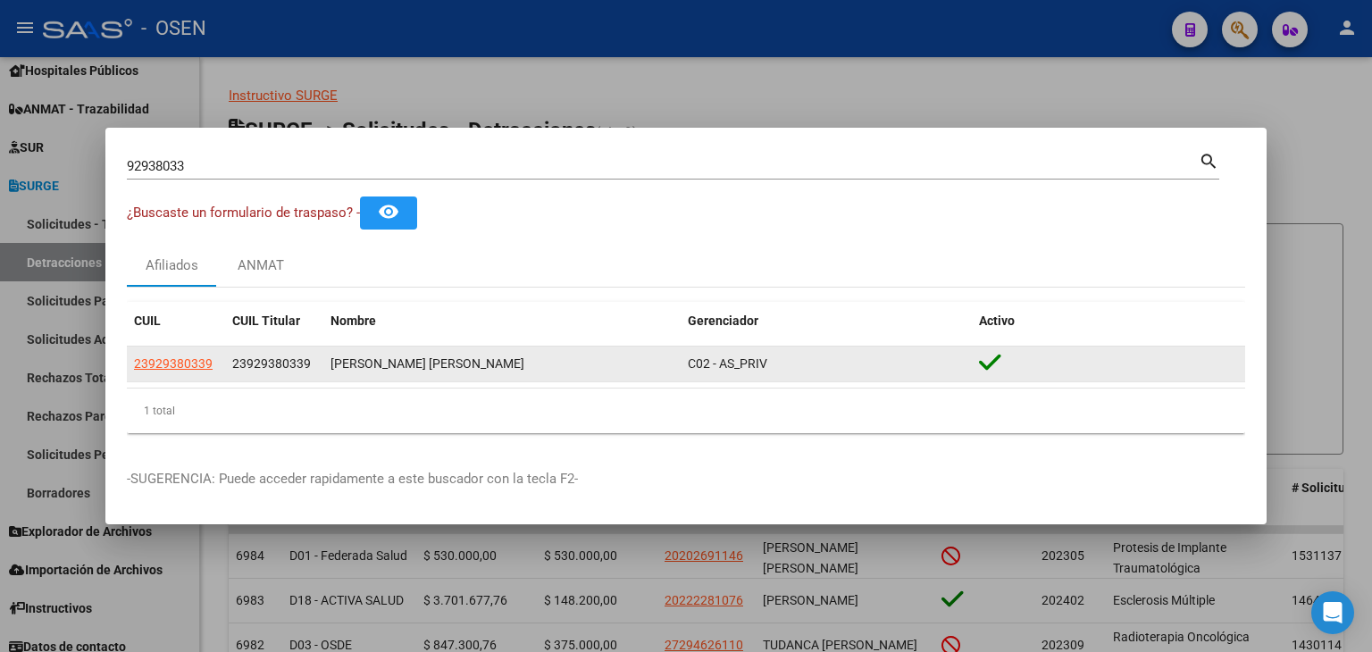
drag, startPoint x: 313, startPoint y: 371, endPoint x: 219, endPoint y: 371, distance: 94.7
click at [219, 371] on div "23929380339 23929380339 [PERSON_NAME] [PERSON_NAME] C02 - AS_PRIV" at bounding box center [686, 364] width 1118 height 36
copy div "23929380339"
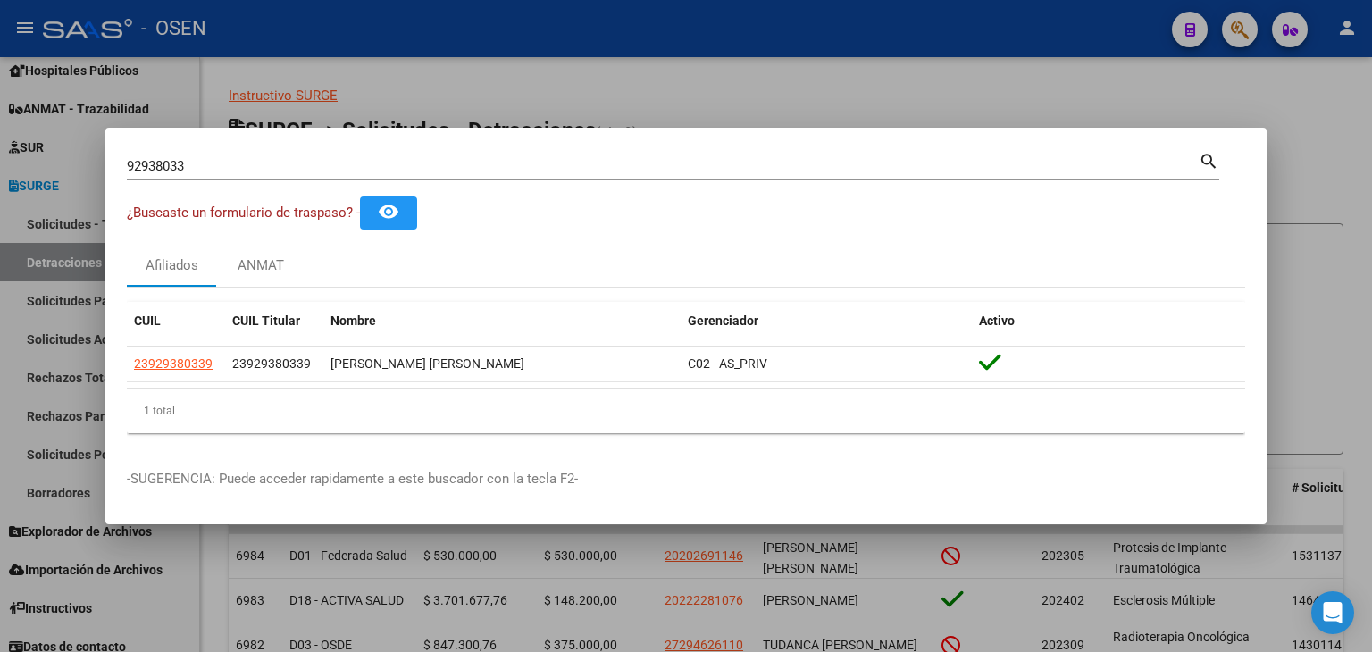
click at [517, 71] on div at bounding box center [686, 326] width 1372 height 652
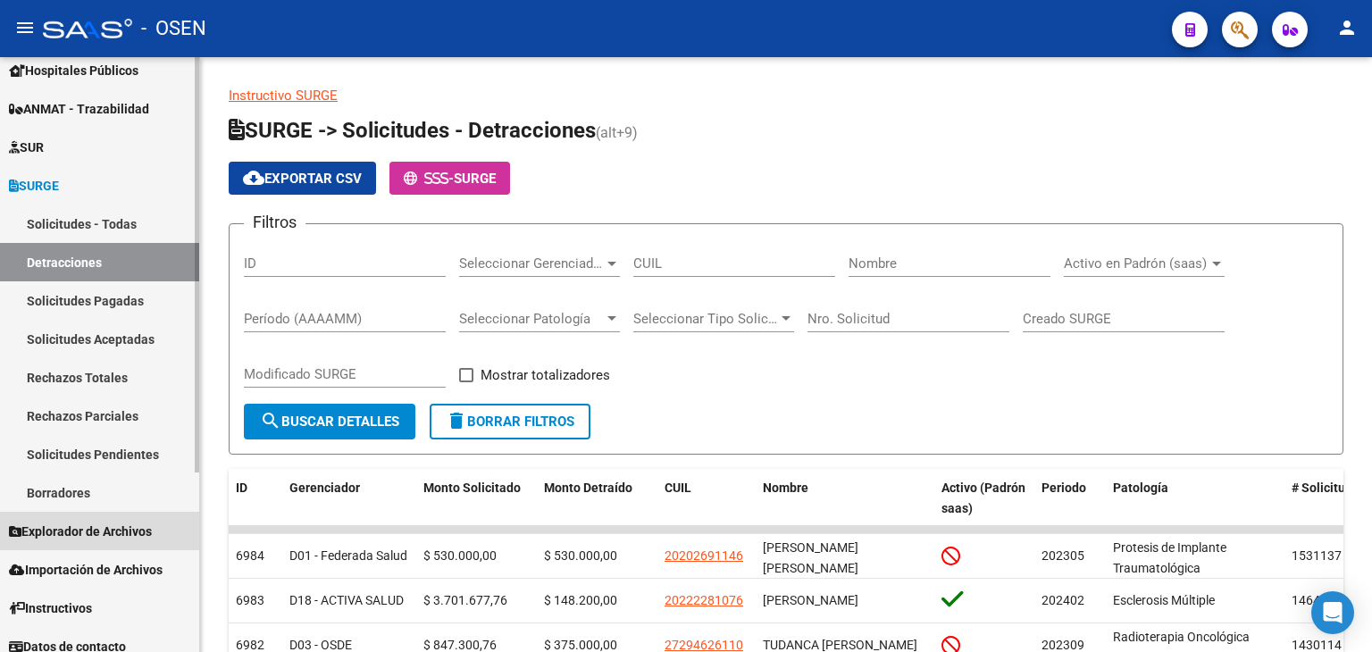
click at [71, 529] on span "Explorador de Archivos" at bounding box center [80, 532] width 143 height 20
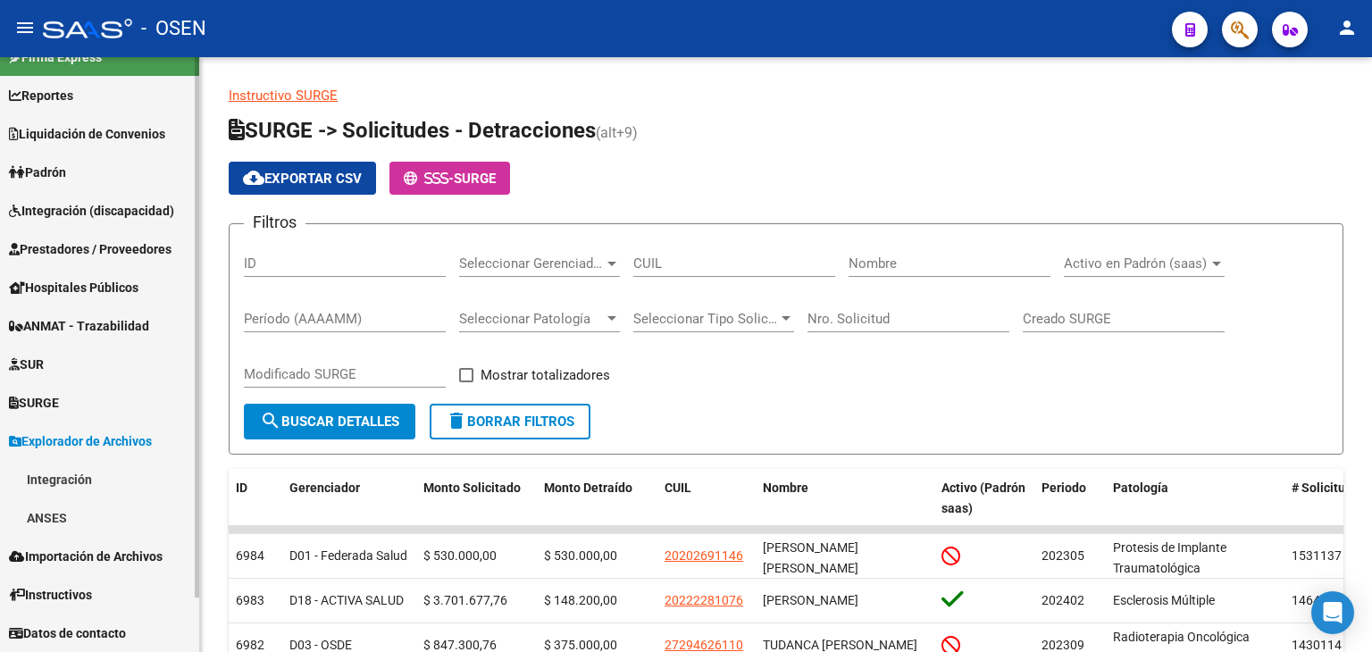
scroll to position [27, 0]
click at [67, 355] on link "SUR" at bounding box center [99, 364] width 199 height 38
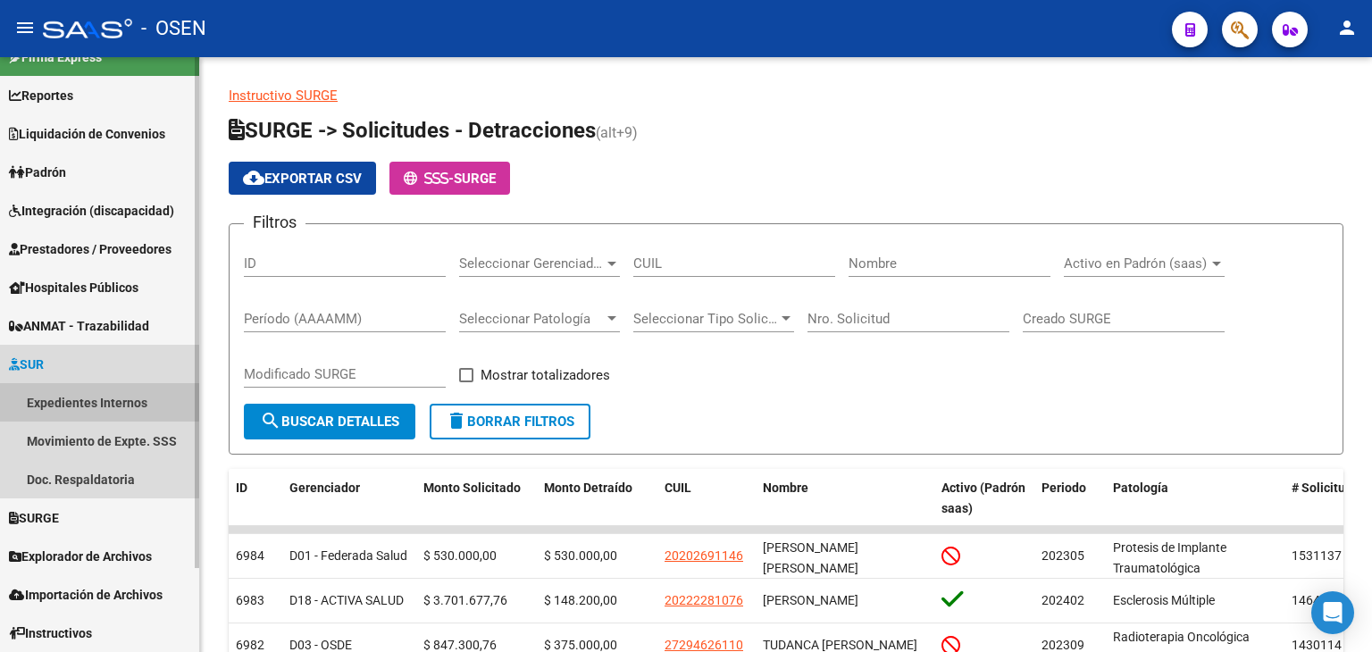
click at [57, 397] on link "Expedientes Internos" at bounding box center [99, 402] width 199 height 38
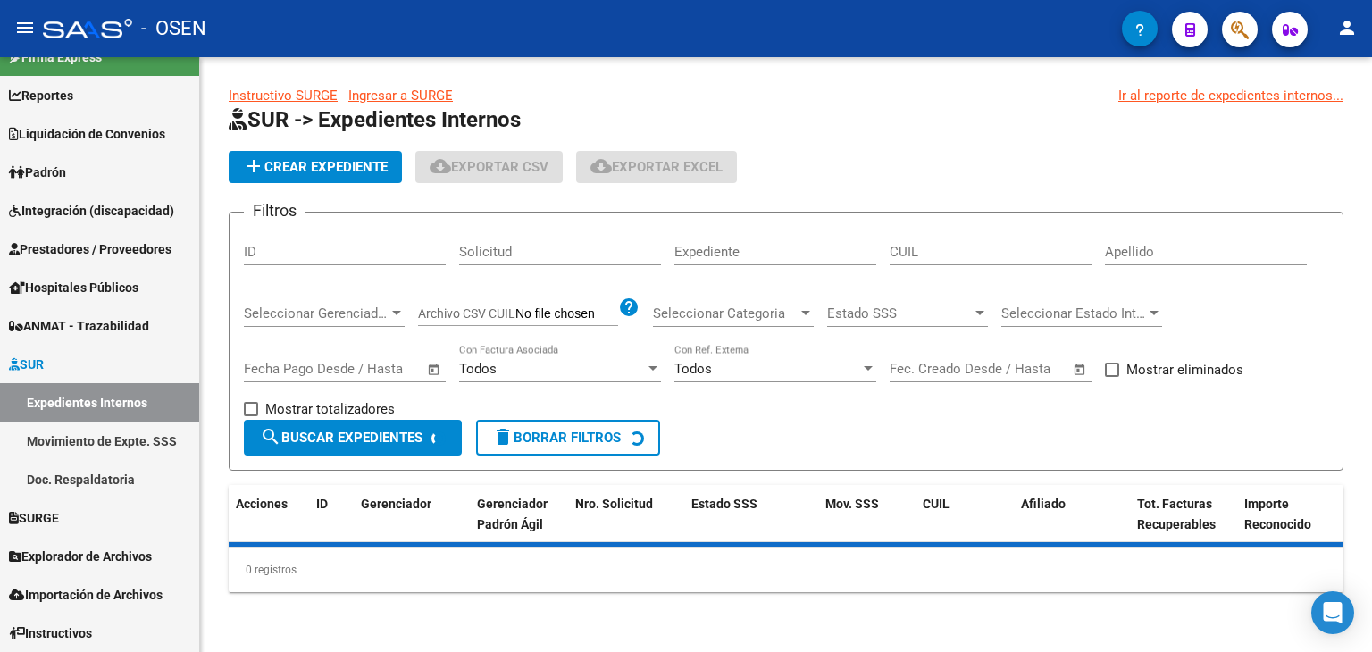
click at [972, 247] on div "CUIL" at bounding box center [990, 246] width 202 height 38
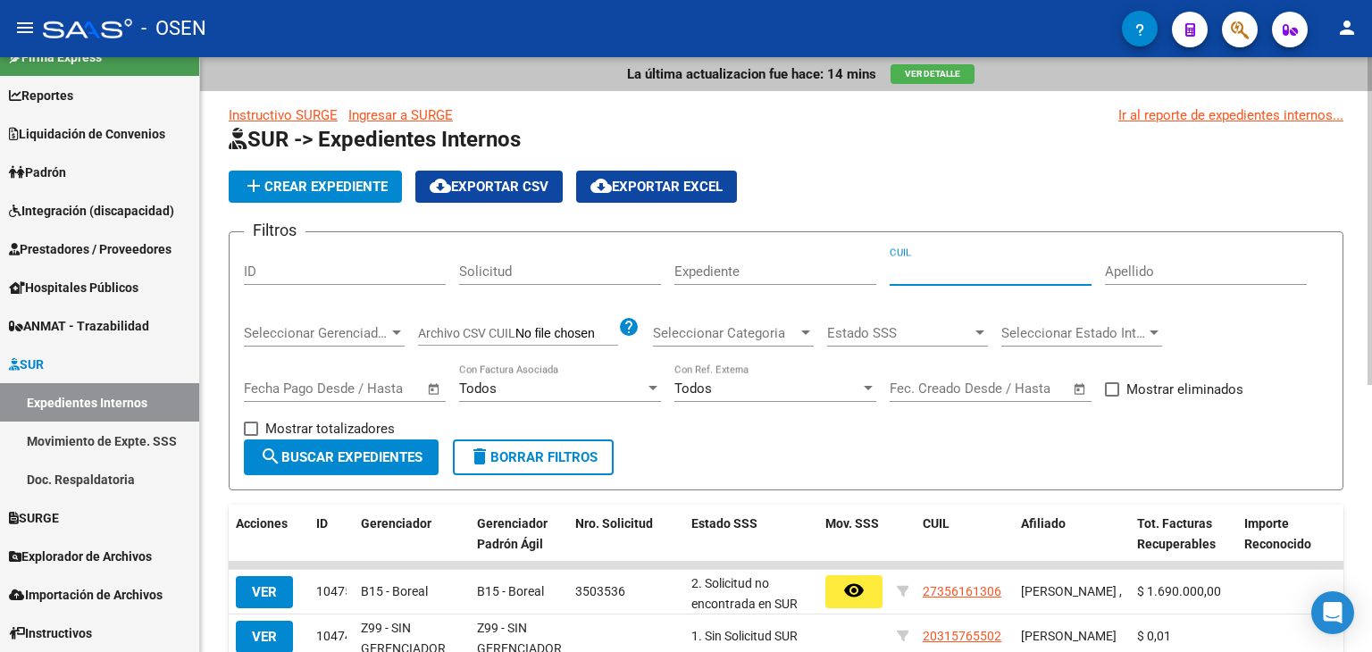
paste input "37-13"
type input "37-13"
drag, startPoint x: 941, startPoint y: 274, endPoint x: 852, endPoint y: 272, distance: 89.3
click at [854, 274] on div "Filtros ID Solicitud Expediente 37-13 CUIL Apellido Seleccionar Gerenciador Sel…" at bounding box center [786, 342] width 1084 height 193
click at [369, 275] on input "ID" at bounding box center [345, 271] width 202 height 16
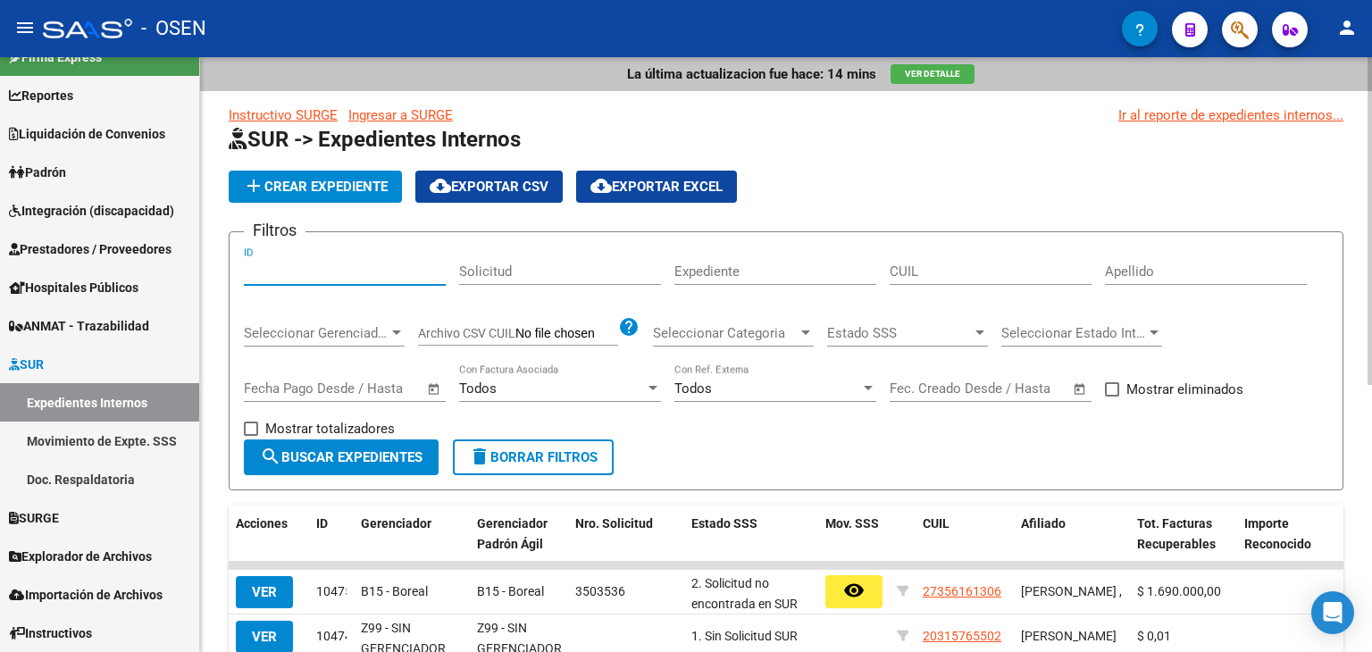
paste input "3713"
type input "3713"
click at [361, 452] on span "search Buscar Expedientes" at bounding box center [341, 457] width 163 height 16
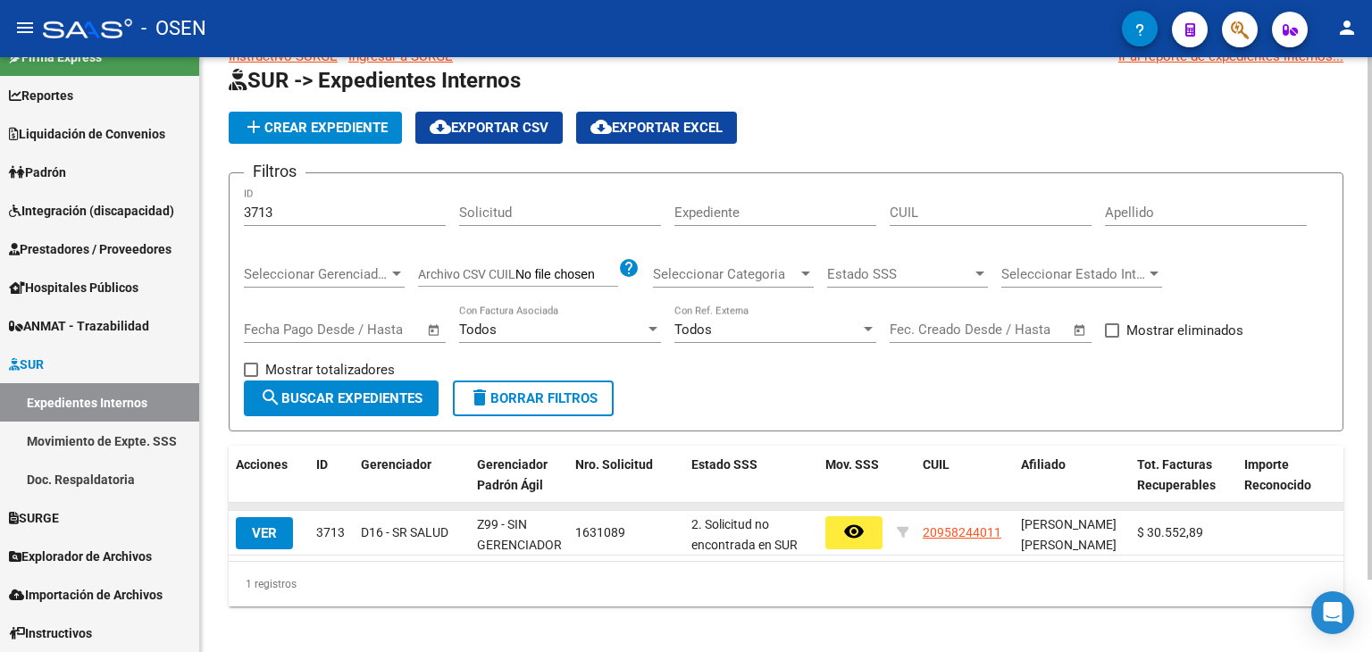
scroll to position [82, 0]
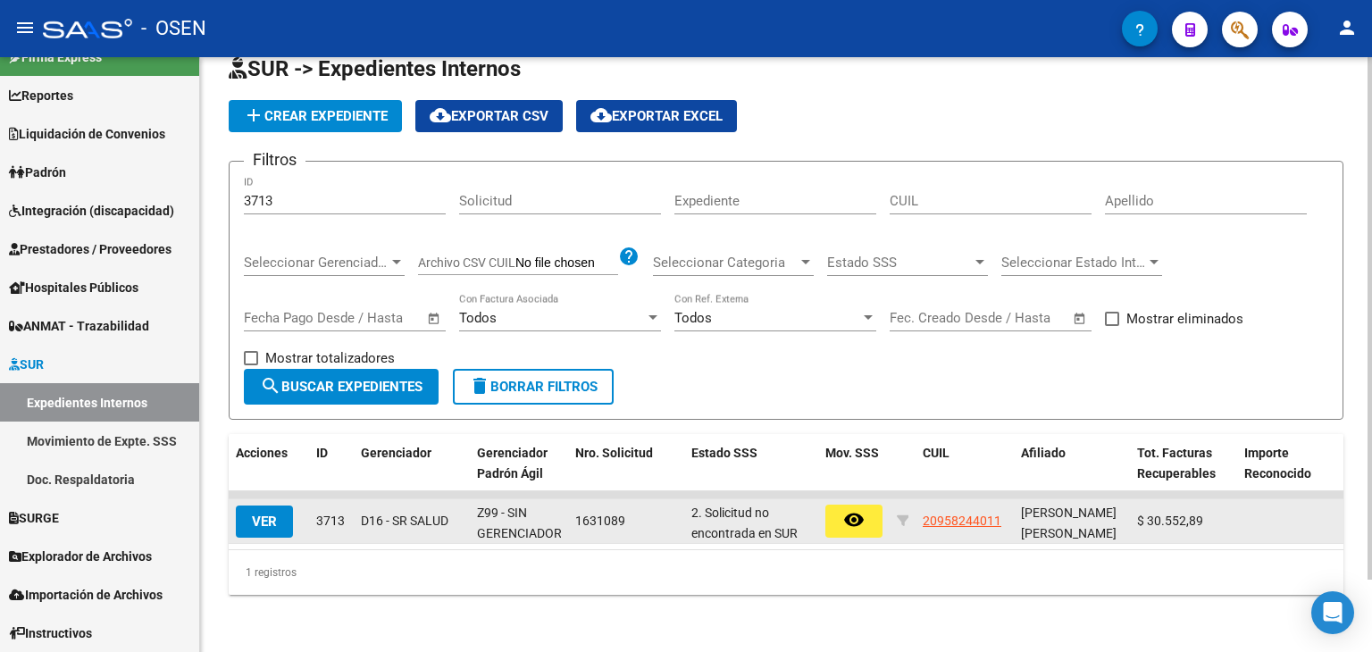
drag, startPoint x: 911, startPoint y: 521, endPoint x: 886, endPoint y: 521, distance: 25.0
click at [886, 521] on div "VER 3713 D16 - SR SALUD Z99 - SIN GERENCIADOR 1631089 2. Solicitud no encontrad…" at bounding box center [1309, 521] width 2160 height 45
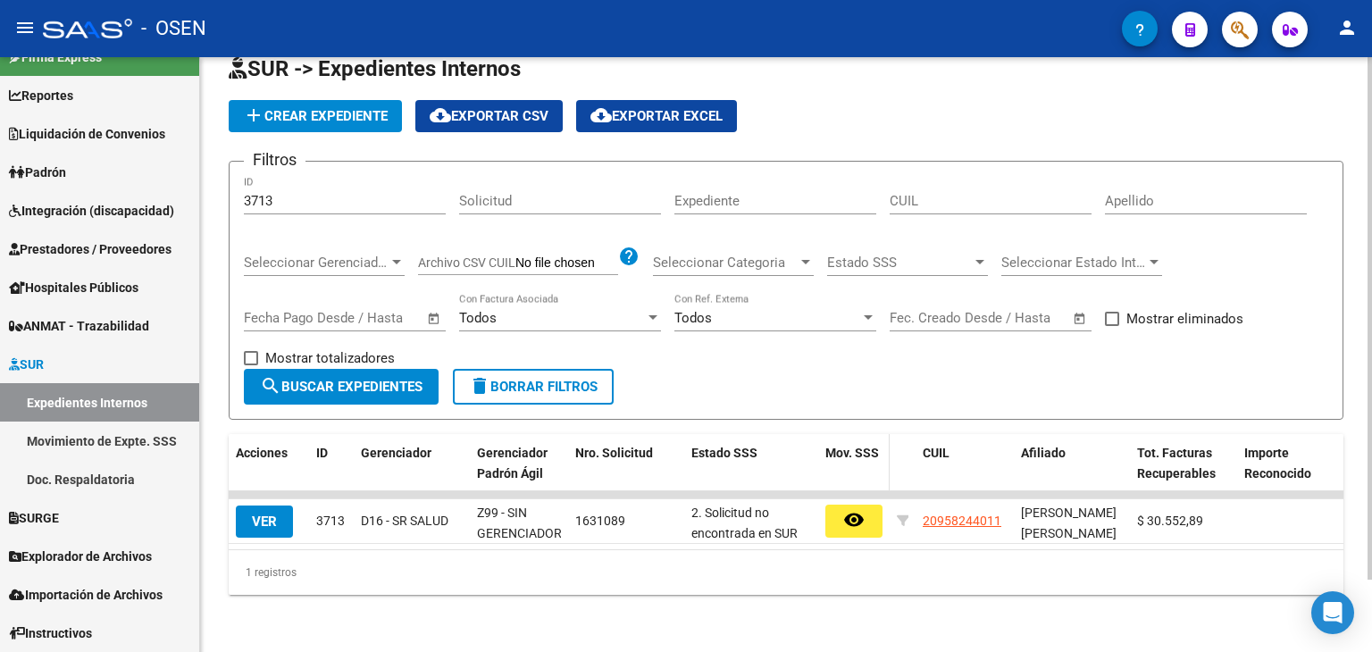
copy div "20958244011"
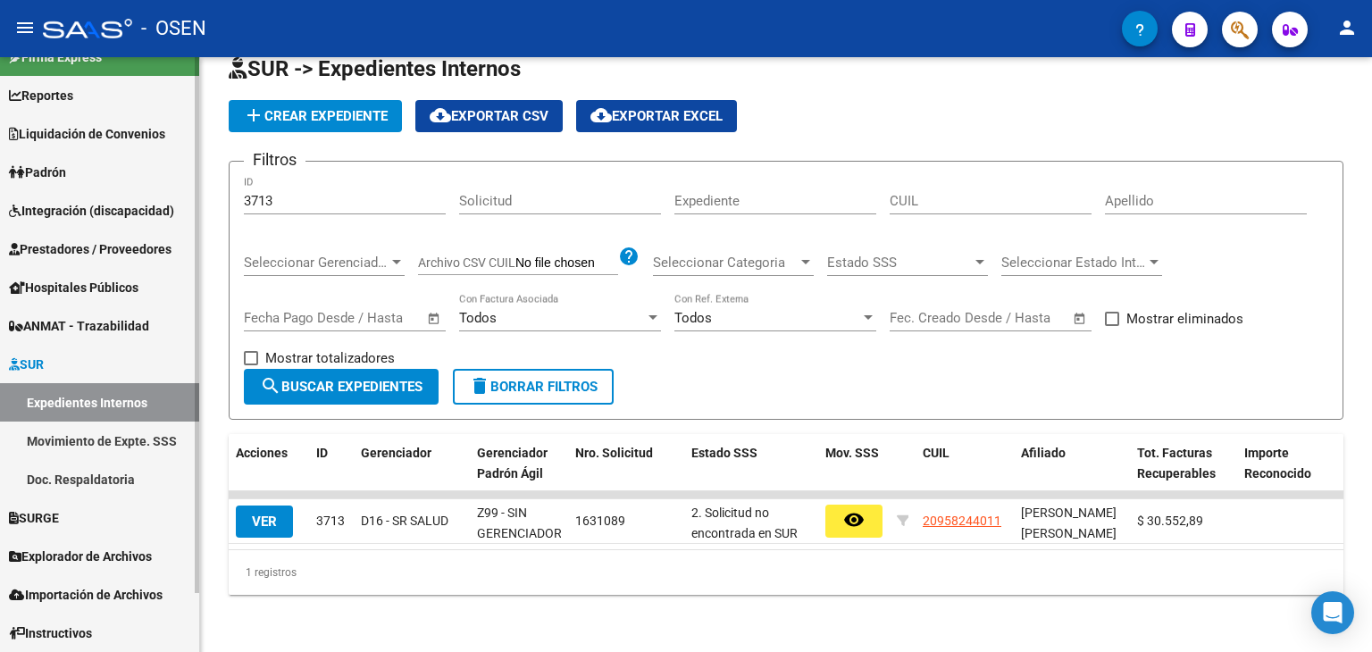
drag, startPoint x: 328, startPoint y: 191, endPoint x: 171, endPoint y: 183, distance: 157.4
click at [171, 183] on mat-sidenav-container "Firma Express Reportes SUR Expedientes Internos Movimiento de Expte. SSS Liquid…" at bounding box center [686, 354] width 1372 height 595
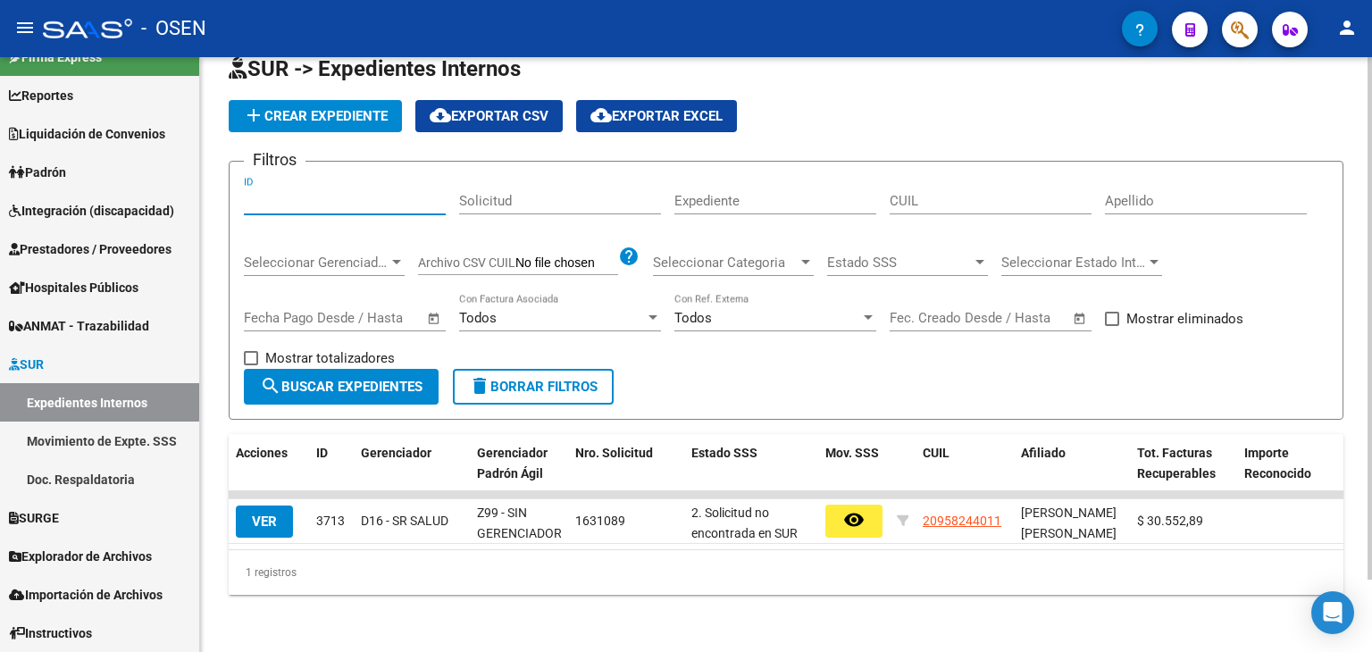
click at [580, 193] on input "Solicitud" at bounding box center [560, 201] width 202 height 16
drag, startPoint x: 726, startPoint y: 190, endPoint x: 859, endPoint y: 190, distance: 133.1
click at [729, 194] on input "Expediente" at bounding box center [775, 201] width 202 height 16
drag, startPoint x: 961, startPoint y: 187, endPoint x: 942, endPoint y: 188, distance: 18.8
click at [958, 193] on input "CUIL" at bounding box center [990, 201] width 202 height 16
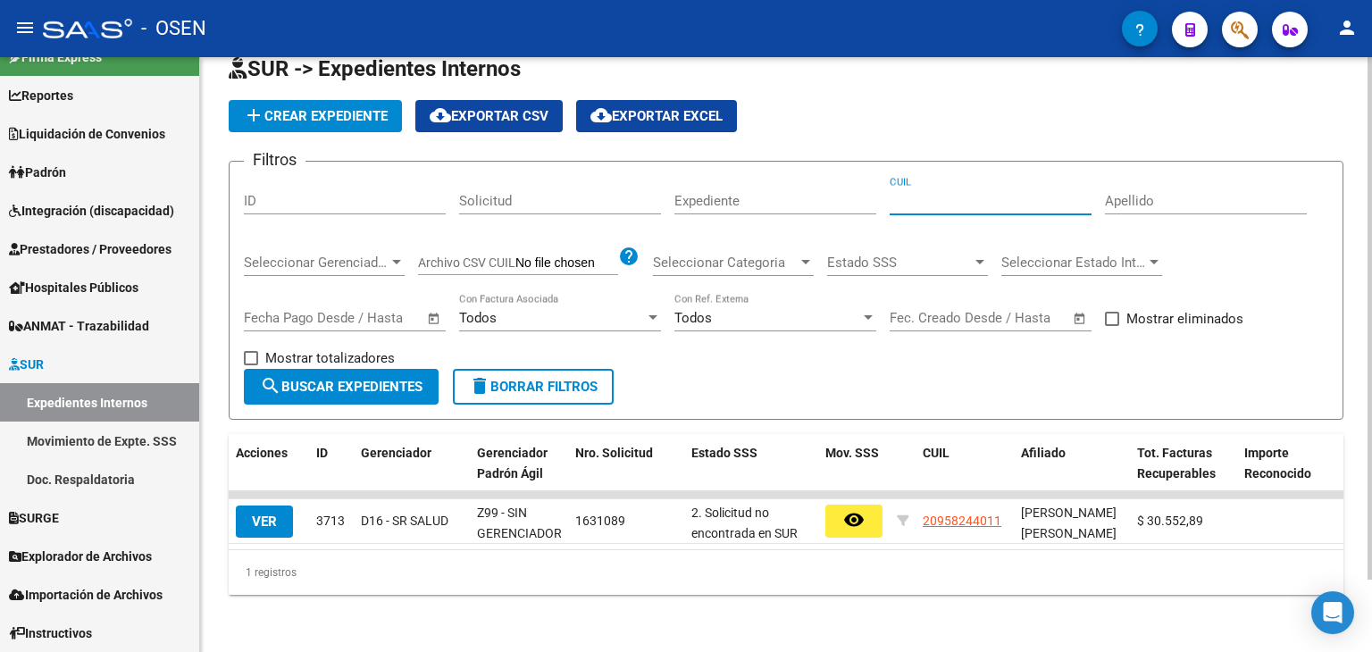
paste input "20-95824401-1"
type input "20-95824401-1"
click at [354, 379] on span "search Buscar Expedientes" at bounding box center [341, 387] width 163 height 16
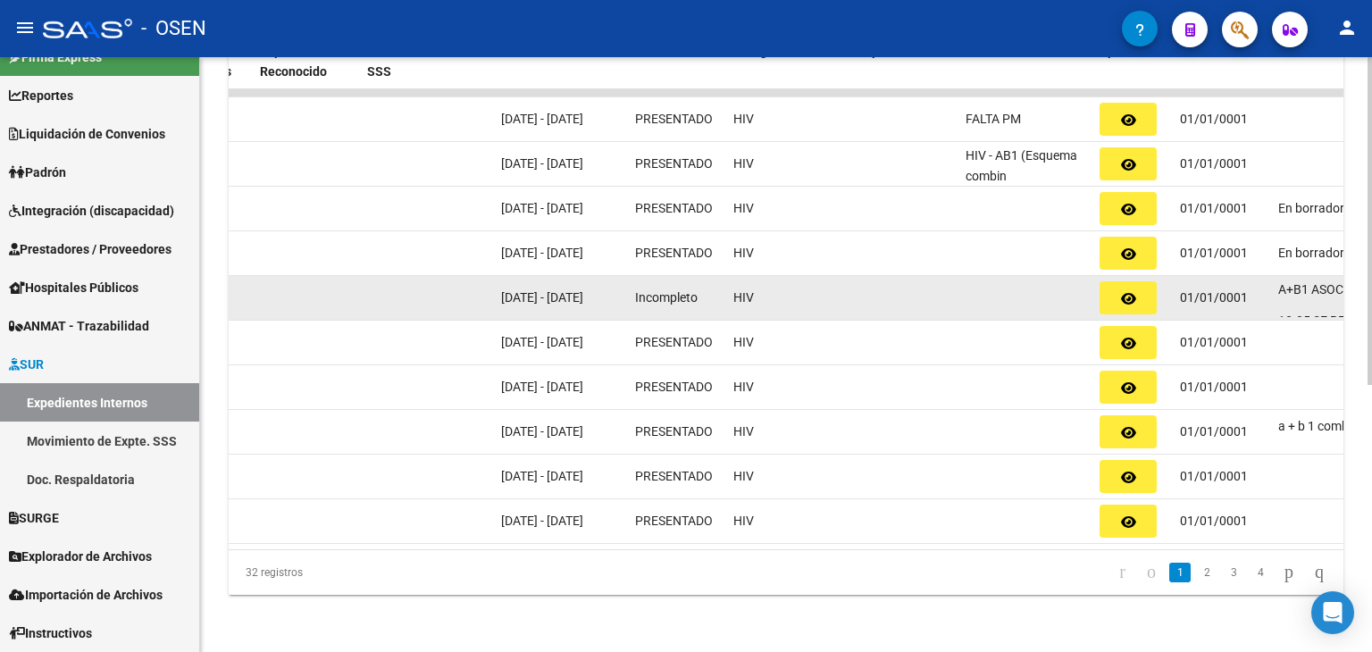
scroll to position [0, 1046]
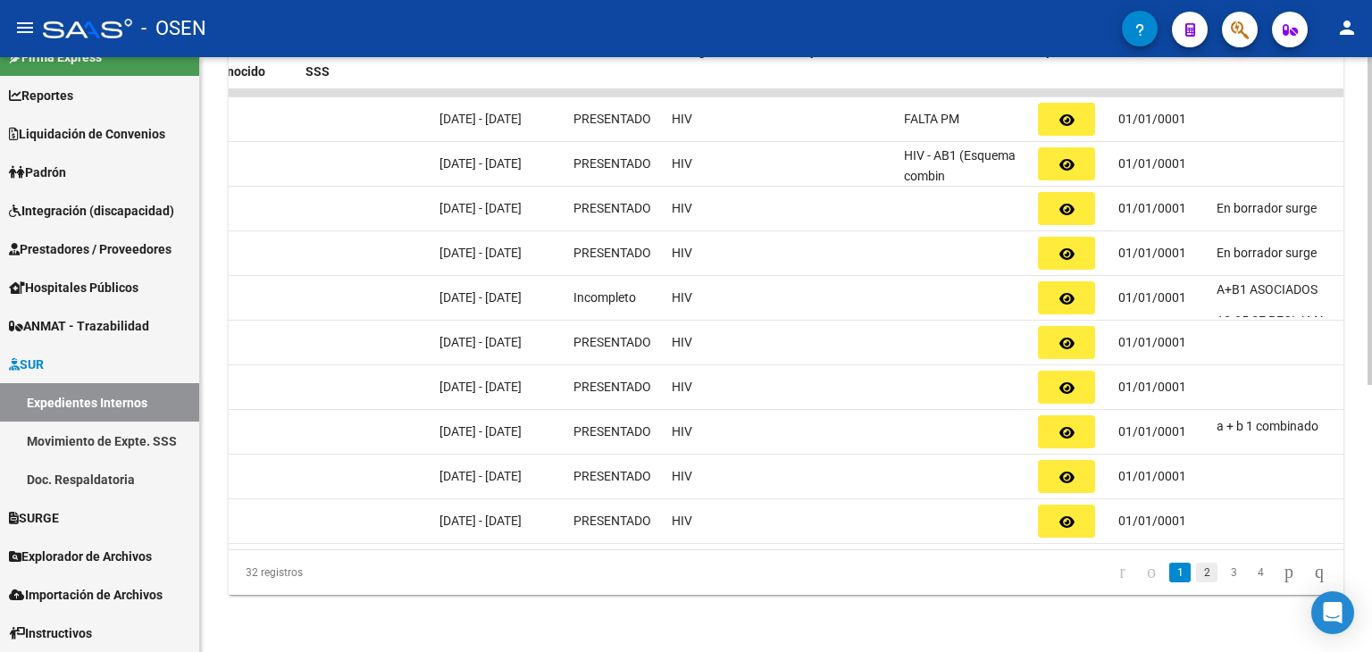
click at [1196, 576] on link "2" at bounding box center [1206, 573] width 21 height 20
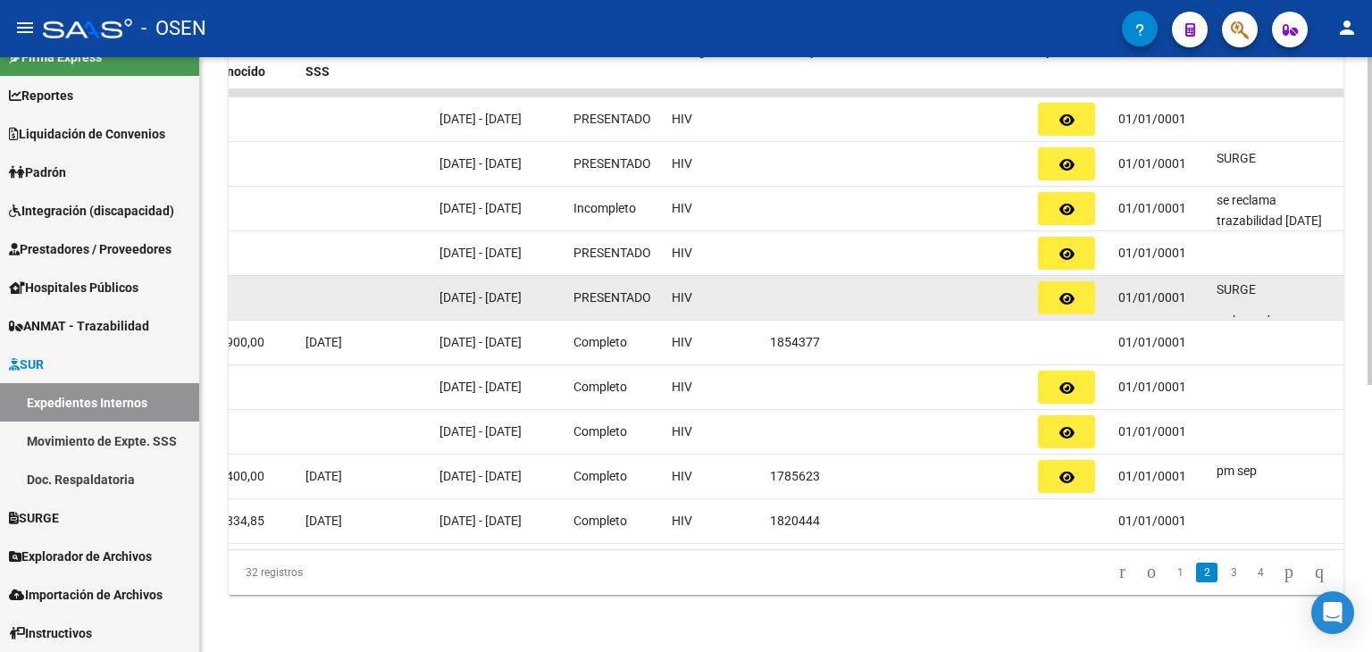
scroll to position [13, 0]
drag, startPoint x: 1216, startPoint y: 273, endPoint x: 1282, endPoint y: 287, distance: 67.4
click at [1281, 287] on div "SURGE en borrador" at bounding box center [1276, 299] width 120 height 38
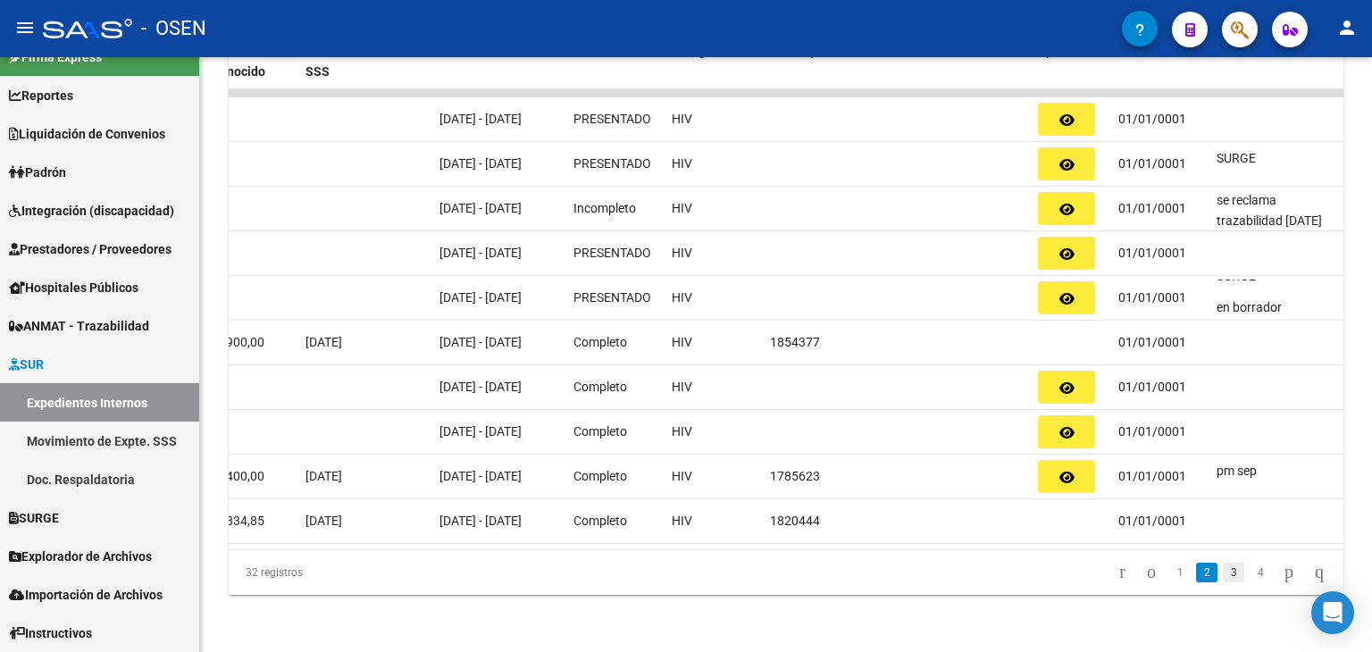
click at [1223, 572] on link "3" at bounding box center [1233, 573] width 21 height 20
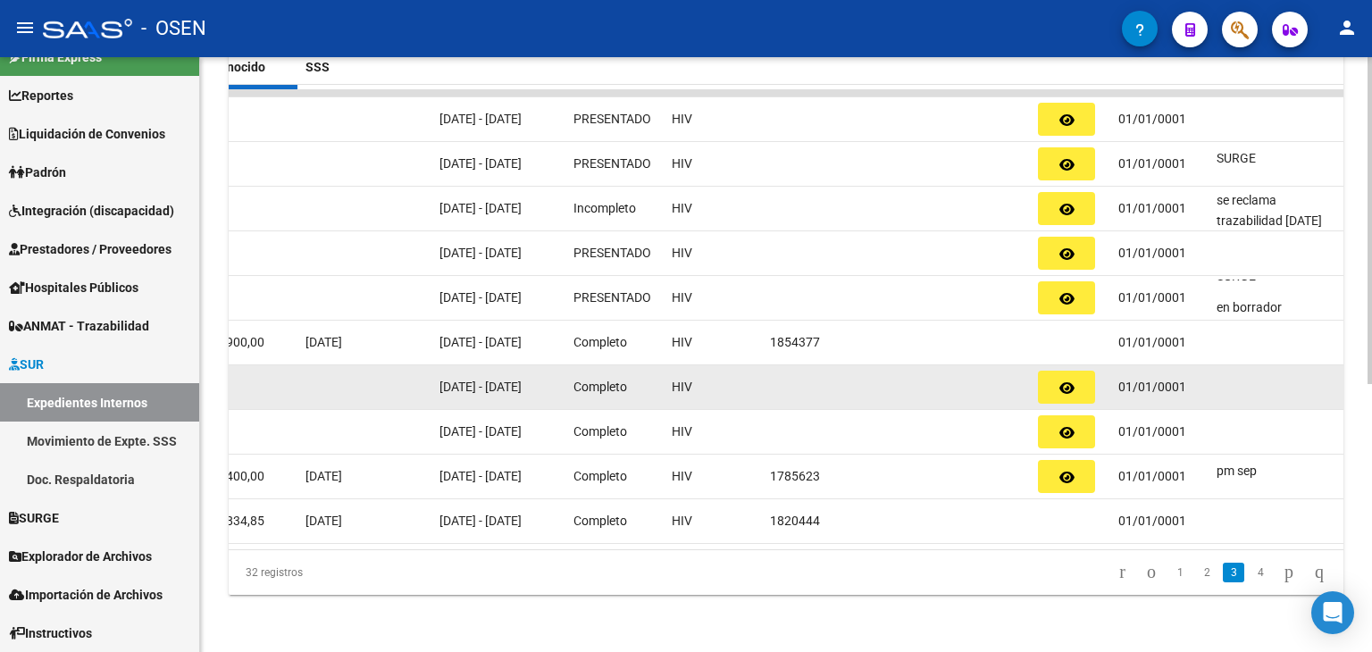
scroll to position [0, 0]
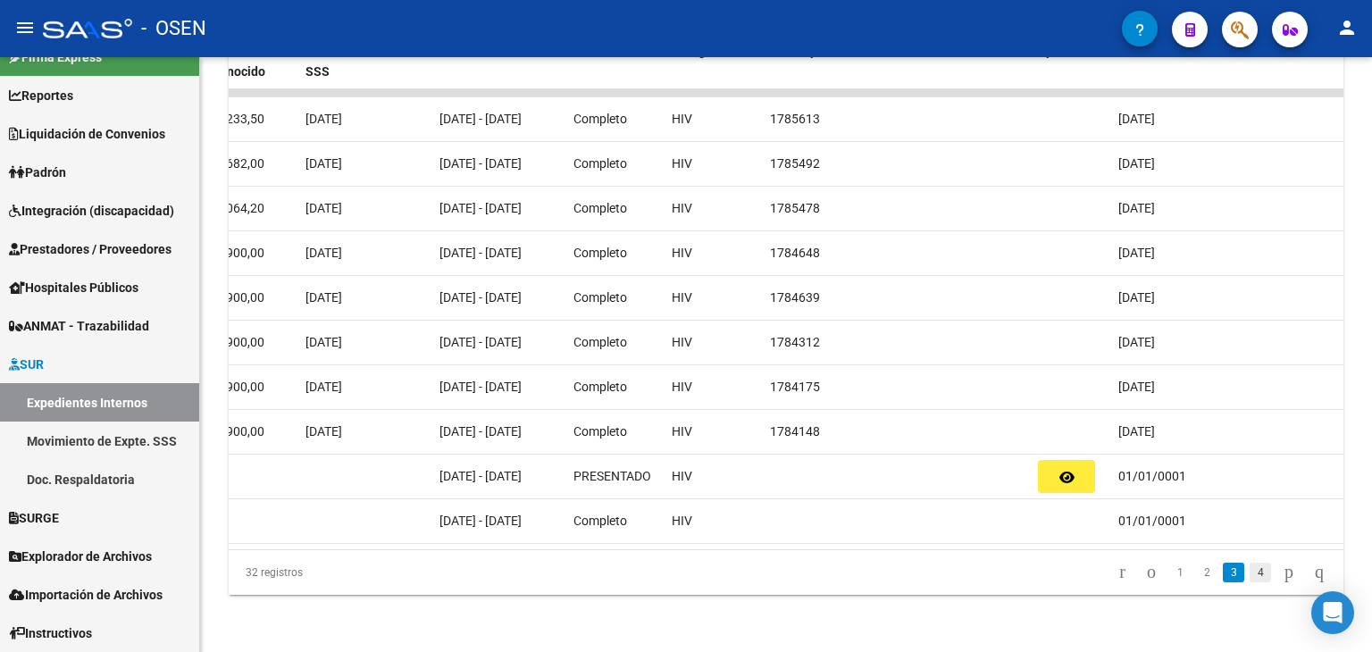
click at [1249, 576] on link "4" at bounding box center [1259, 573] width 21 height 20
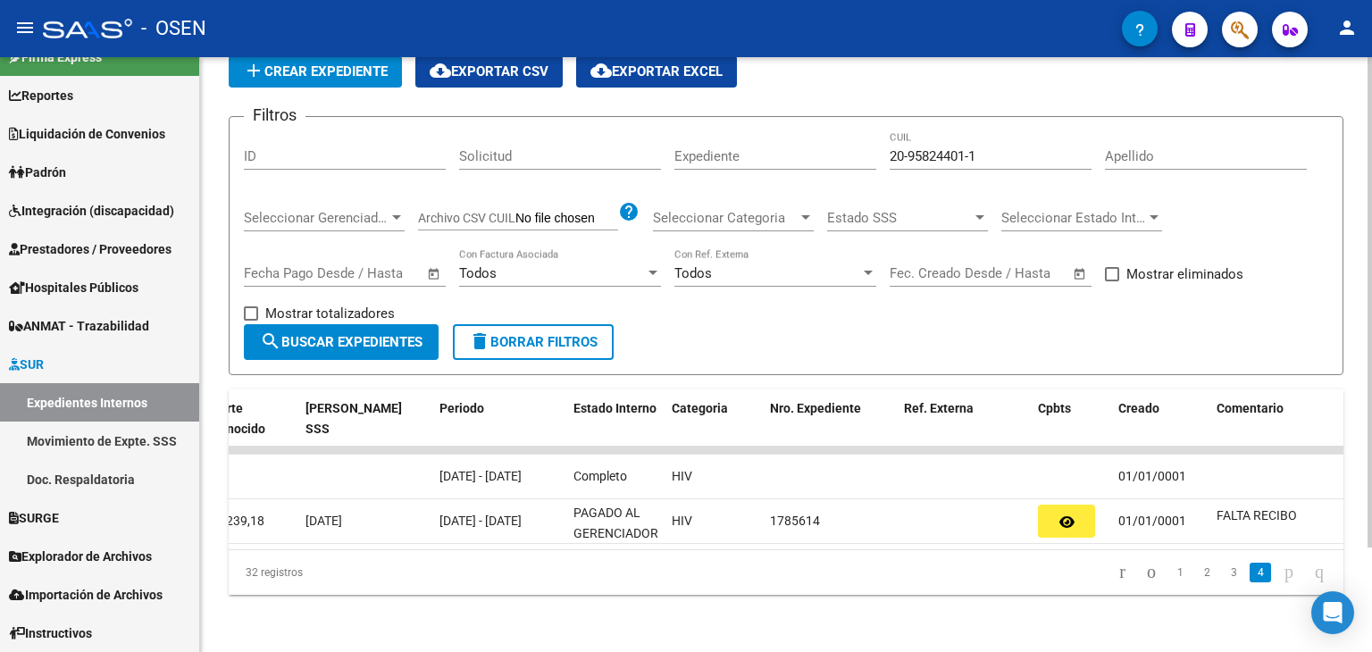
scroll to position [127, 0]
click at [1144, 565] on icon "go to previous page" at bounding box center [1151, 571] width 14 height 21
